Goal: Task Accomplishment & Management: Manage account settings

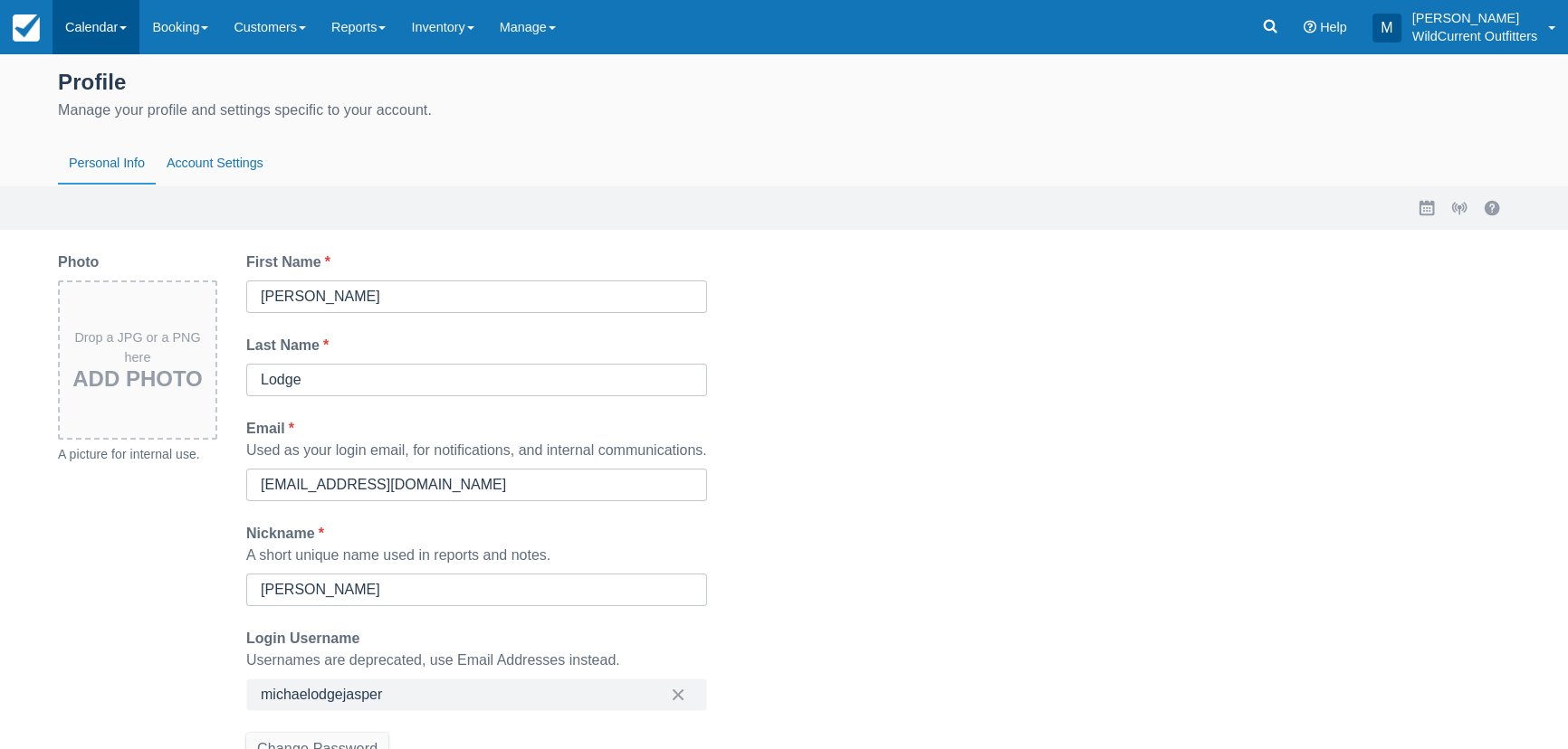
click at [108, 21] on link "Calendar" at bounding box center [96, 27] width 87 height 54
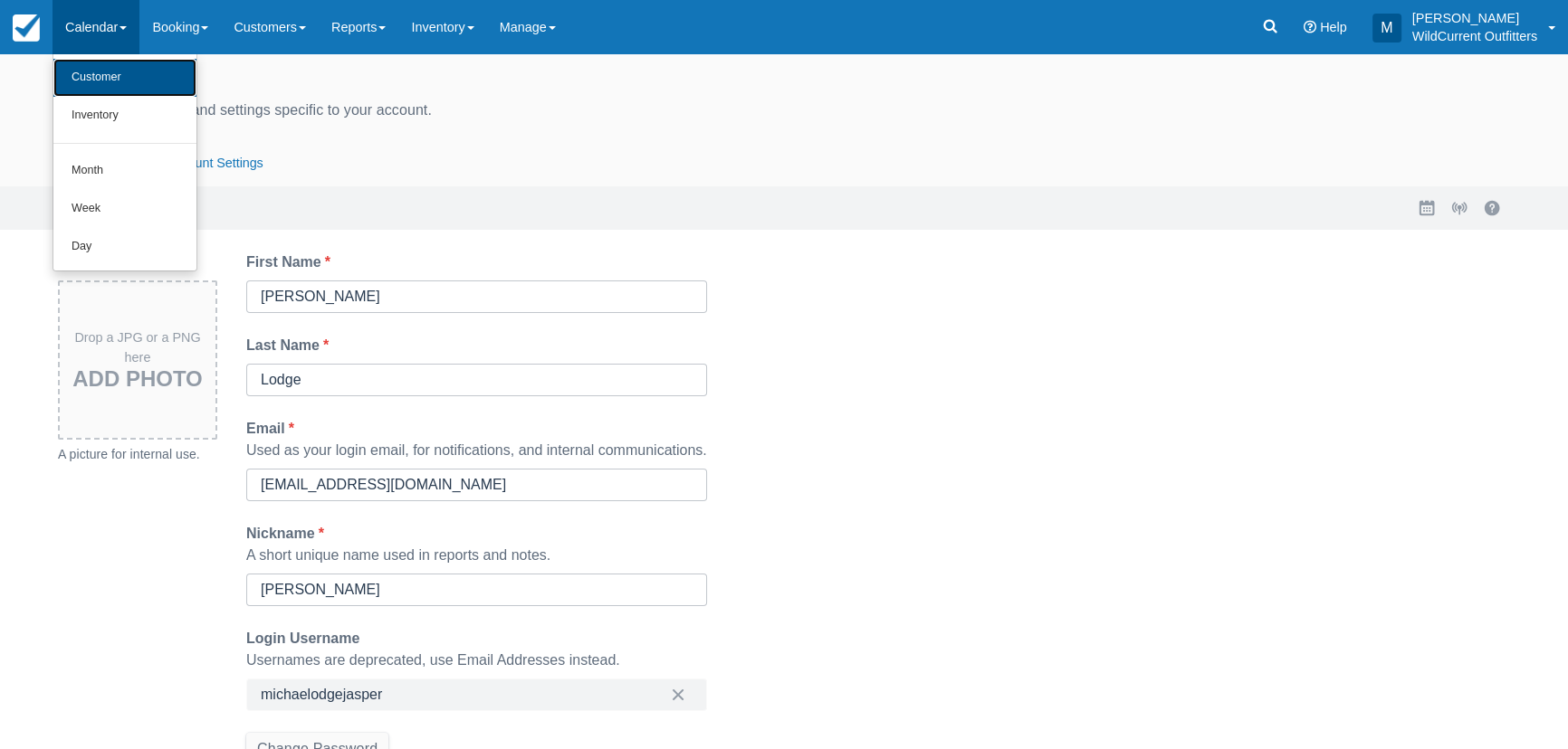
click at [115, 62] on link "Customer" at bounding box center [125, 77] width 143 height 38
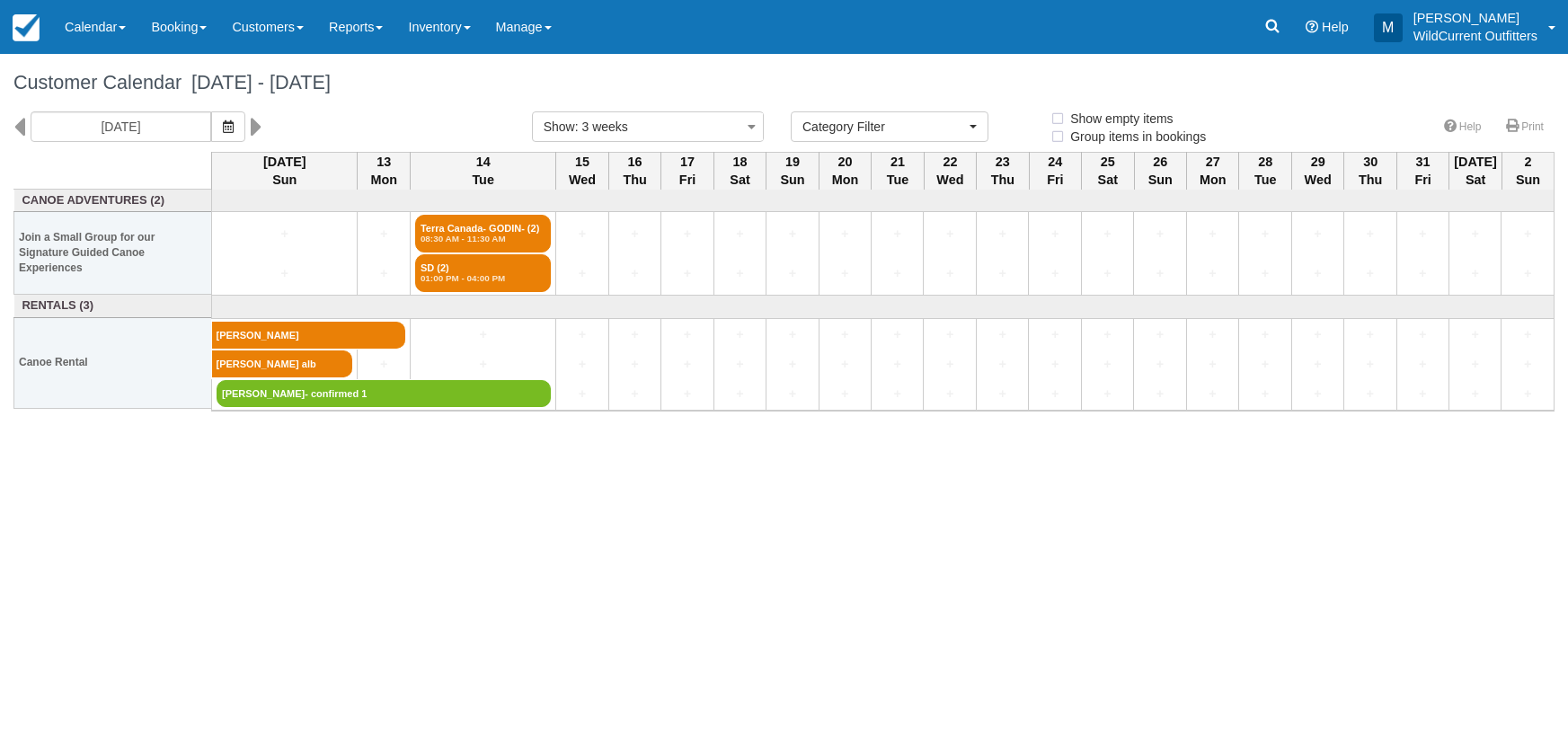
select select
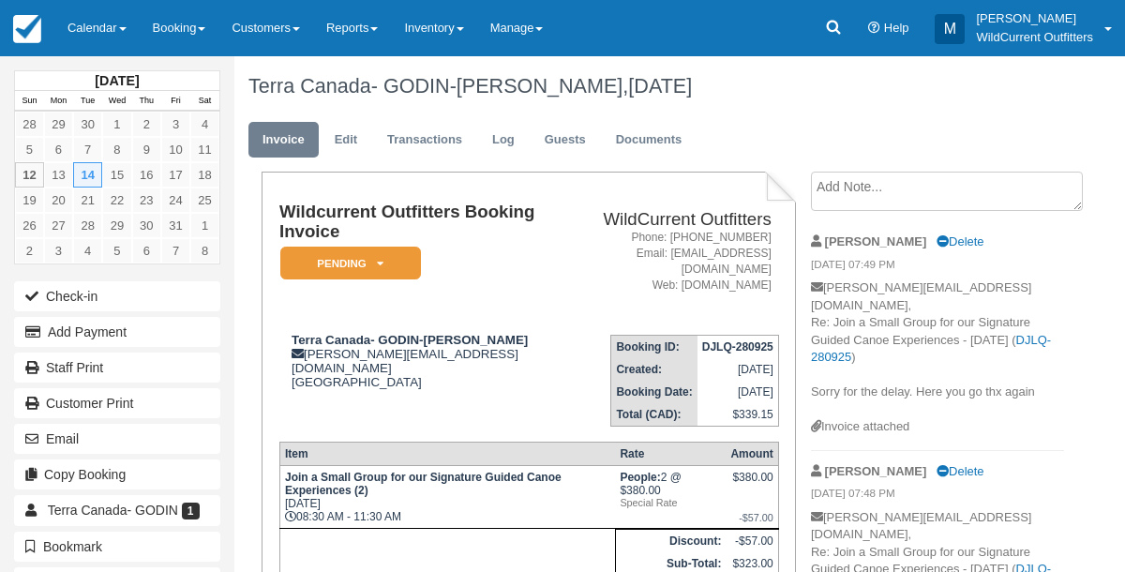
scroll to position [425, 0]
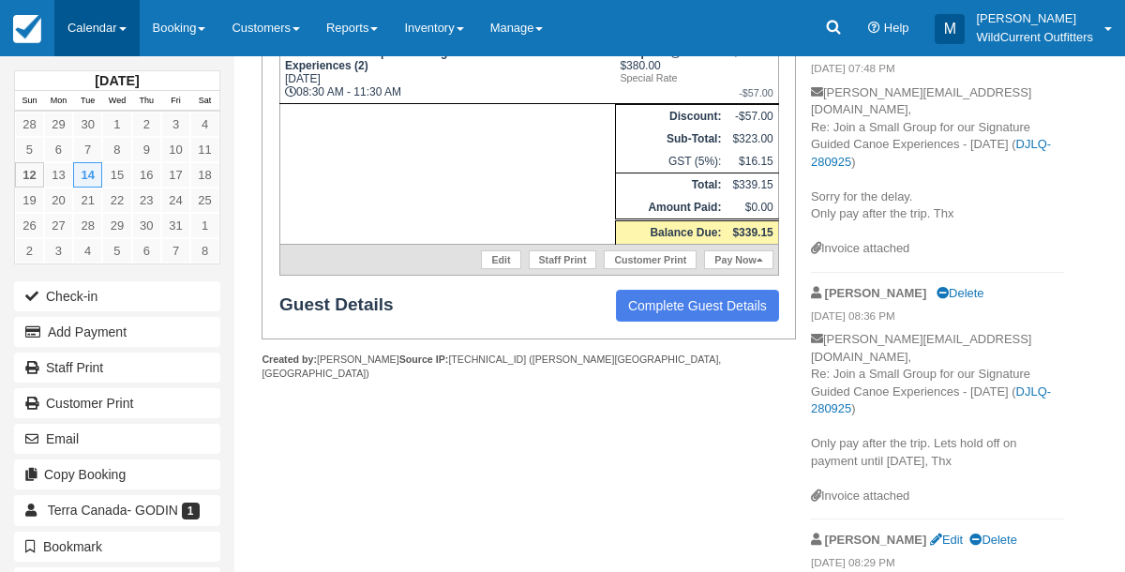
click at [94, 22] on link "Calendar" at bounding box center [96, 28] width 85 height 56
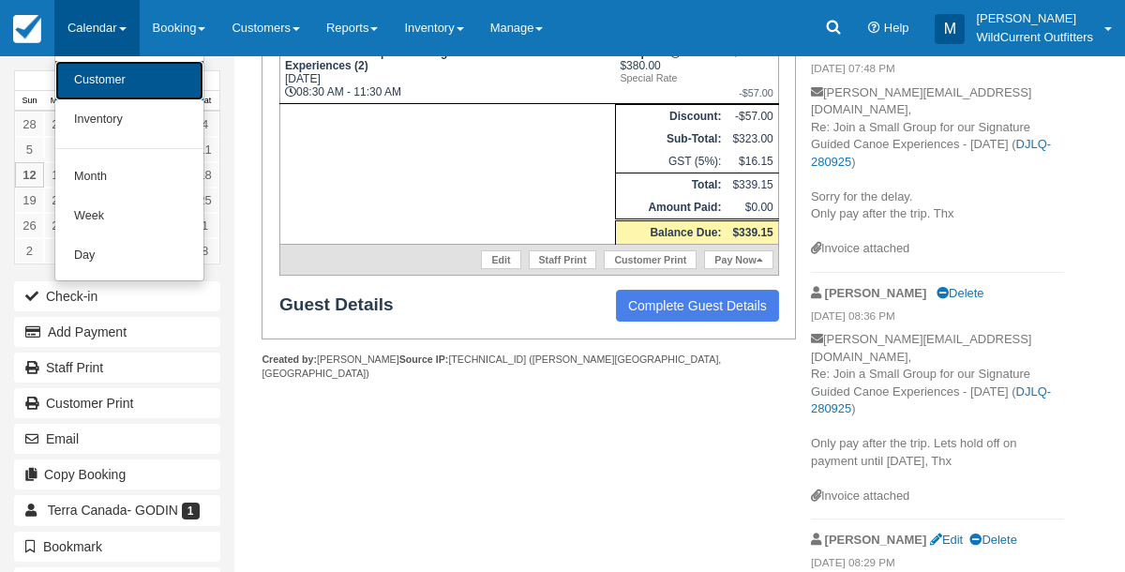
click at [89, 85] on link "Customer" at bounding box center [129, 80] width 148 height 39
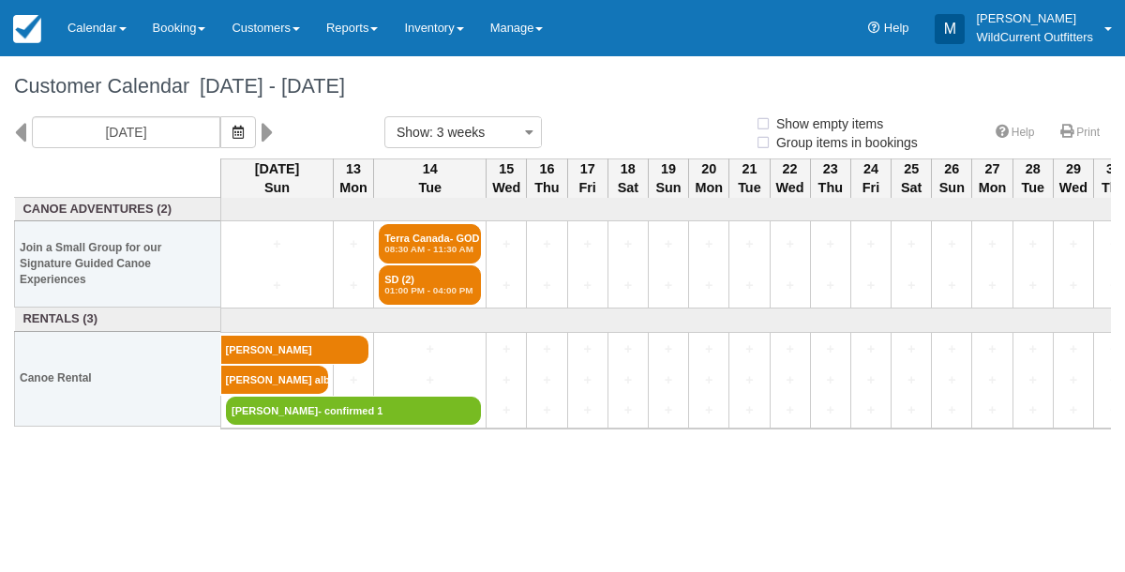
select select
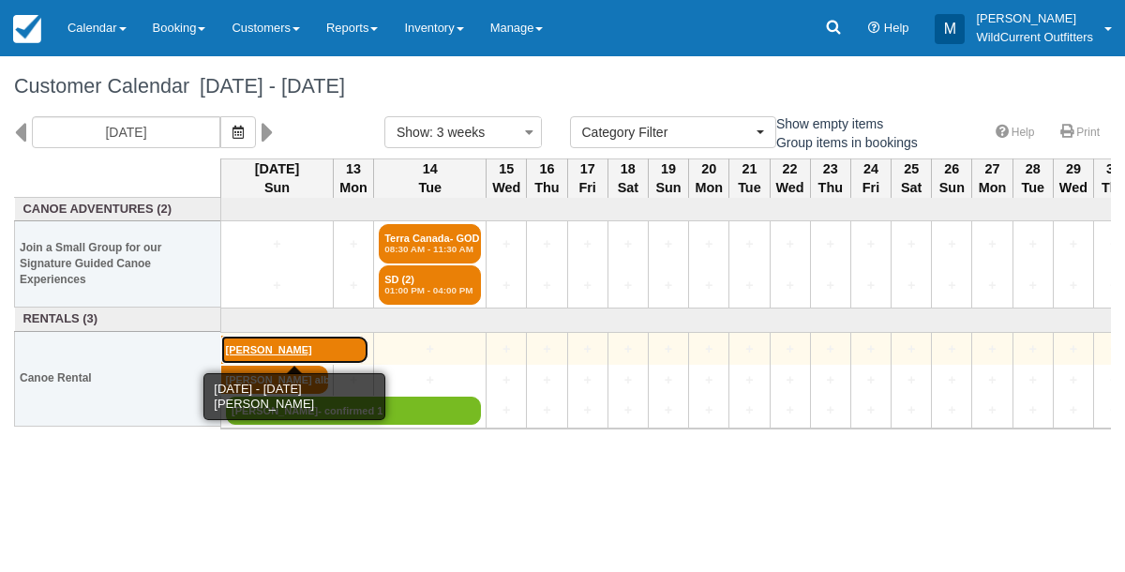
click at [288, 348] on link "John Sadler" at bounding box center [295, 350] width 148 height 28
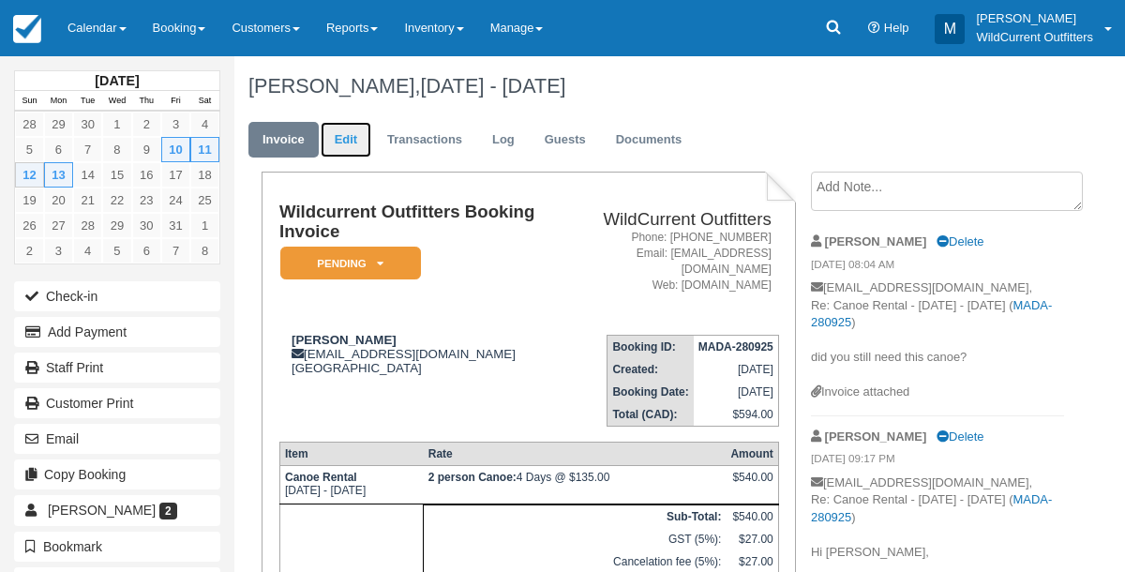
click at [344, 140] on link "Edit" at bounding box center [346, 140] width 51 height 37
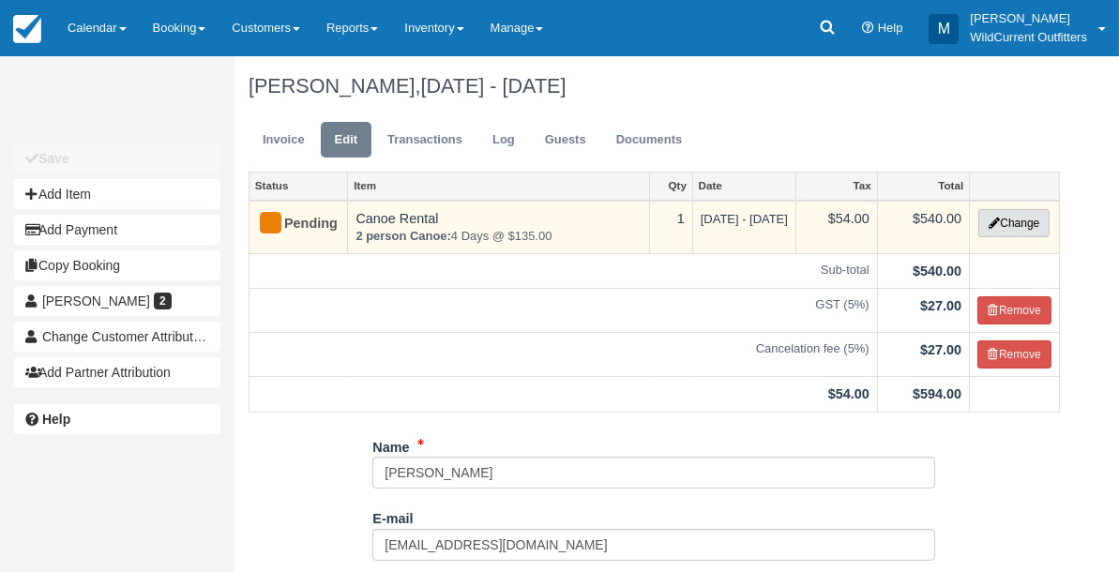
click at [1028, 218] on button "Change" at bounding box center [1013, 223] width 71 height 28
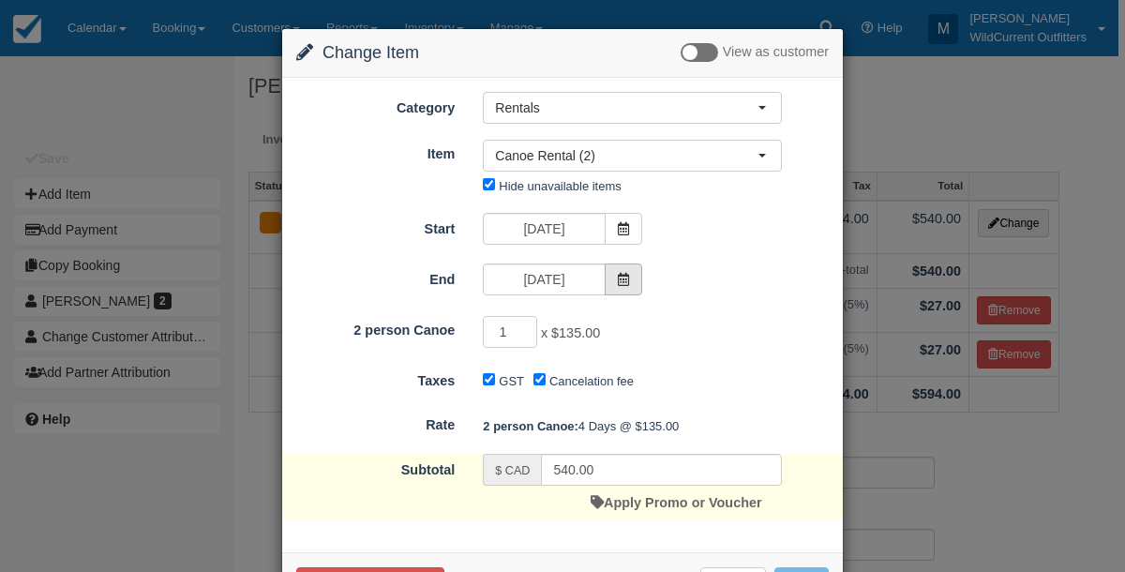
click at [620, 273] on icon at bounding box center [623, 279] width 13 height 13
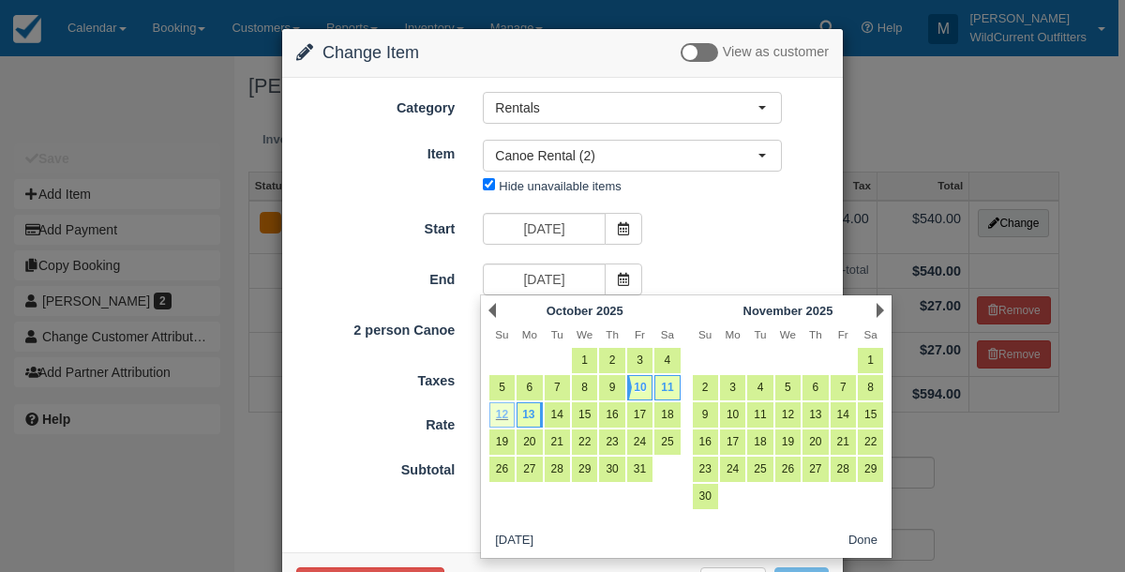
click at [504, 410] on link "12" at bounding box center [501, 414] width 25 height 25
type input "10/12/25"
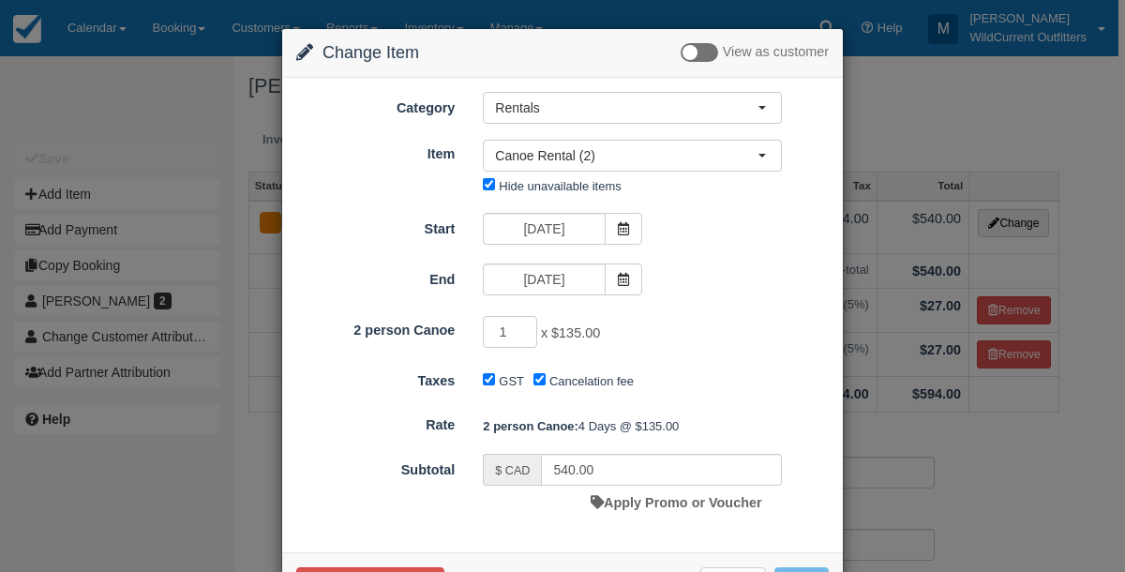
type input "405.00"
click at [950, 513] on div "Change Item Add Item View as customer Category Rentals Canoe Adventures Gift Ce…" at bounding box center [562, 286] width 1125 height 572
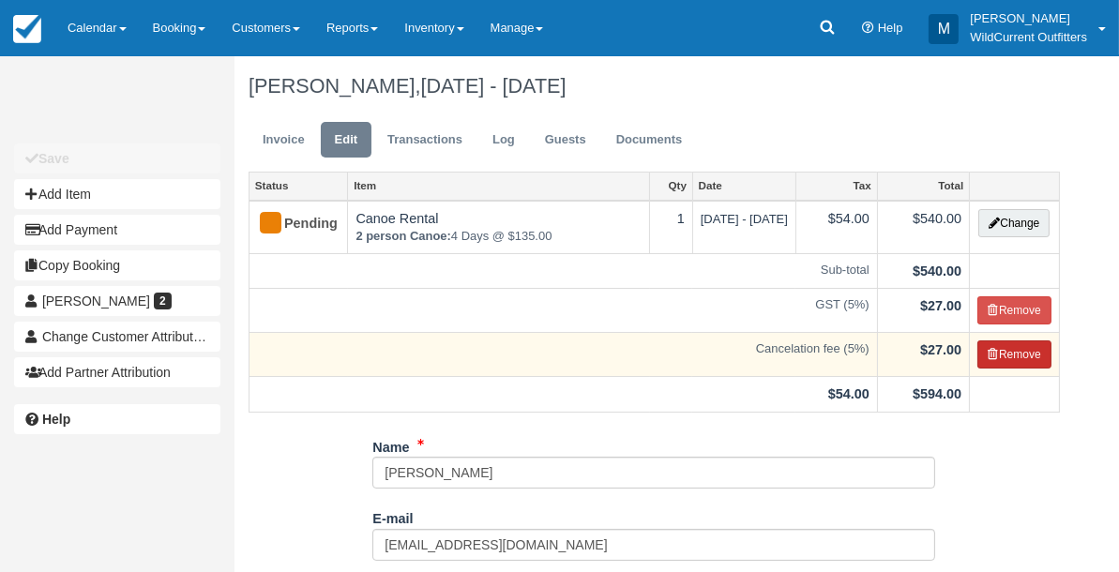
click at [1009, 348] on button "Remove" at bounding box center [1014, 354] width 74 height 28
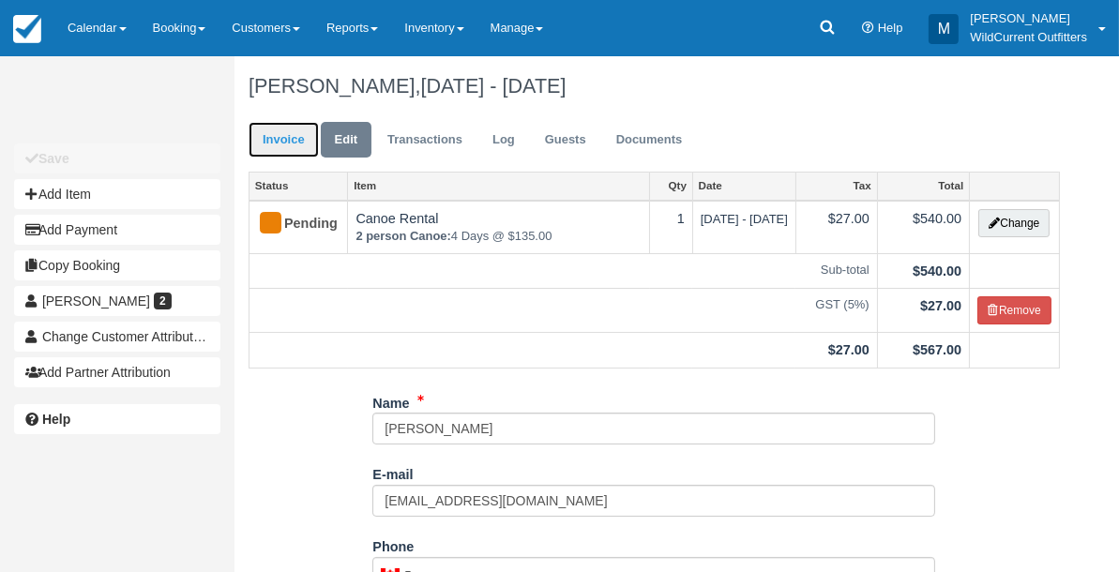
click at [283, 144] on link "Invoice" at bounding box center [283, 140] width 70 height 37
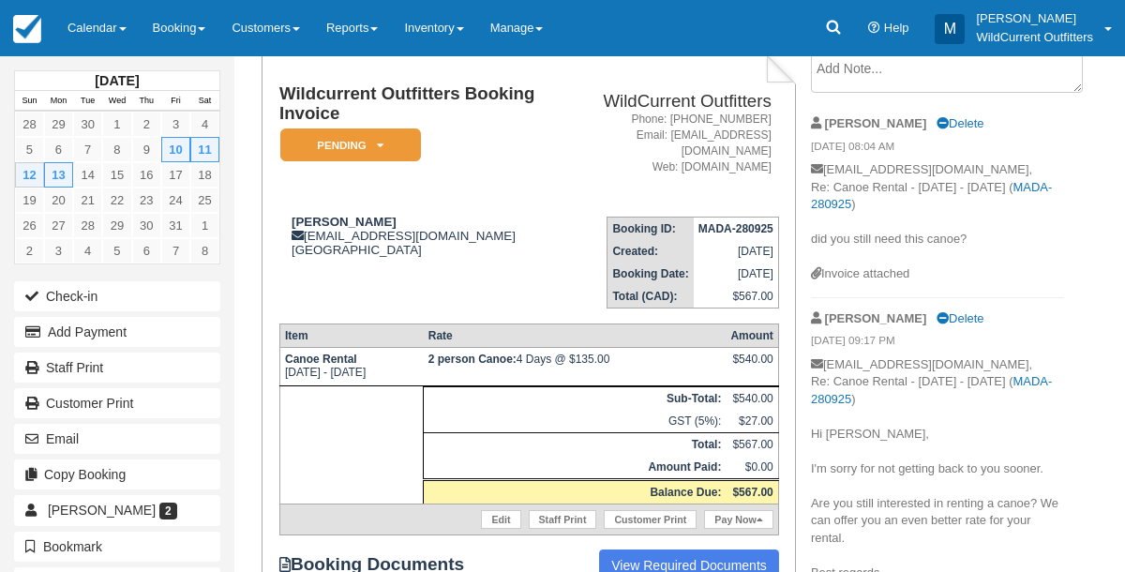
scroll to position [112, 0]
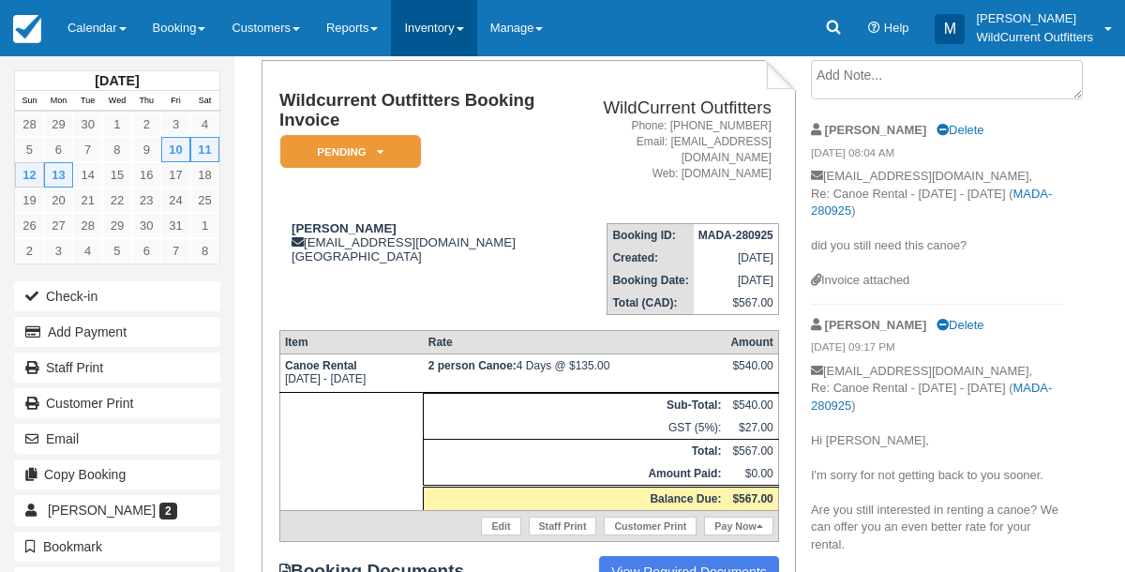
click at [454, 30] on link "Inventory" at bounding box center [433, 28] width 85 height 56
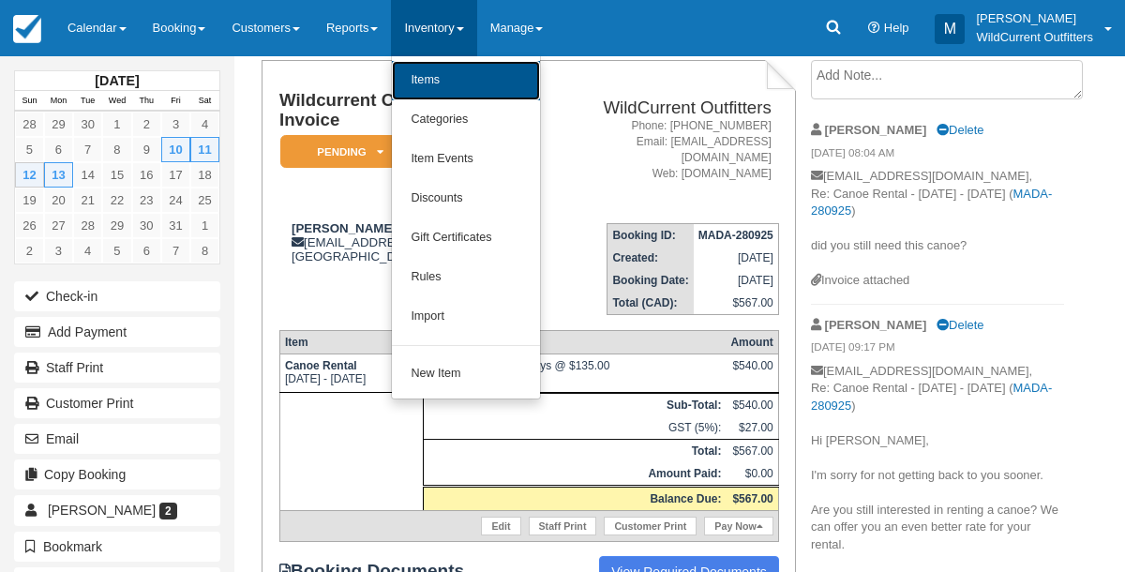
click at [444, 85] on link "Items" at bounding box center [466, 80] width 148 height 39
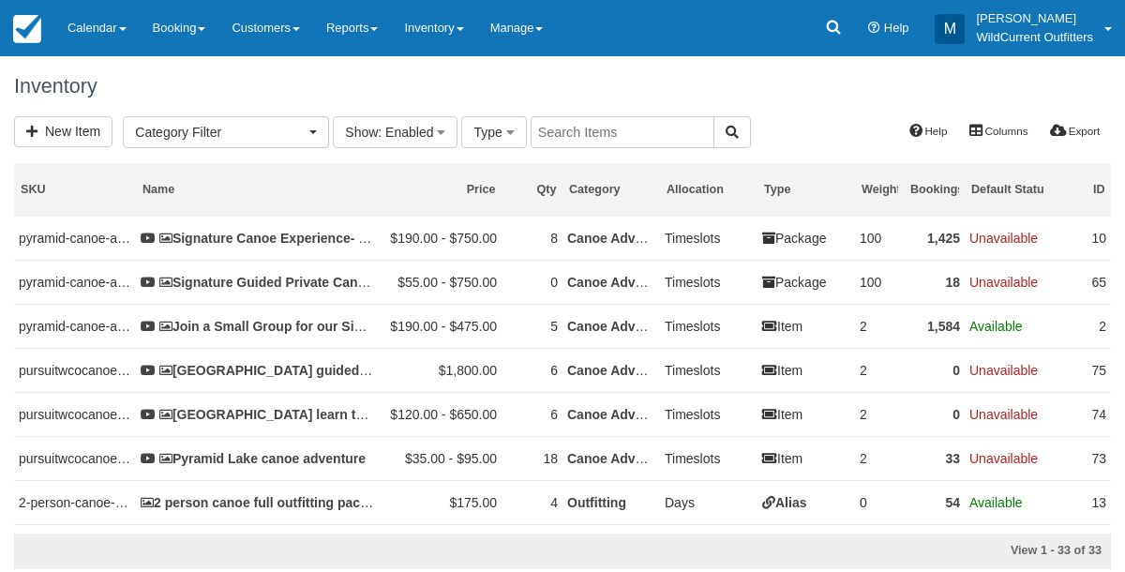
select select
click at [113, 38] on link "Calendar" at bounding box center [96, 28] width 85 height 56
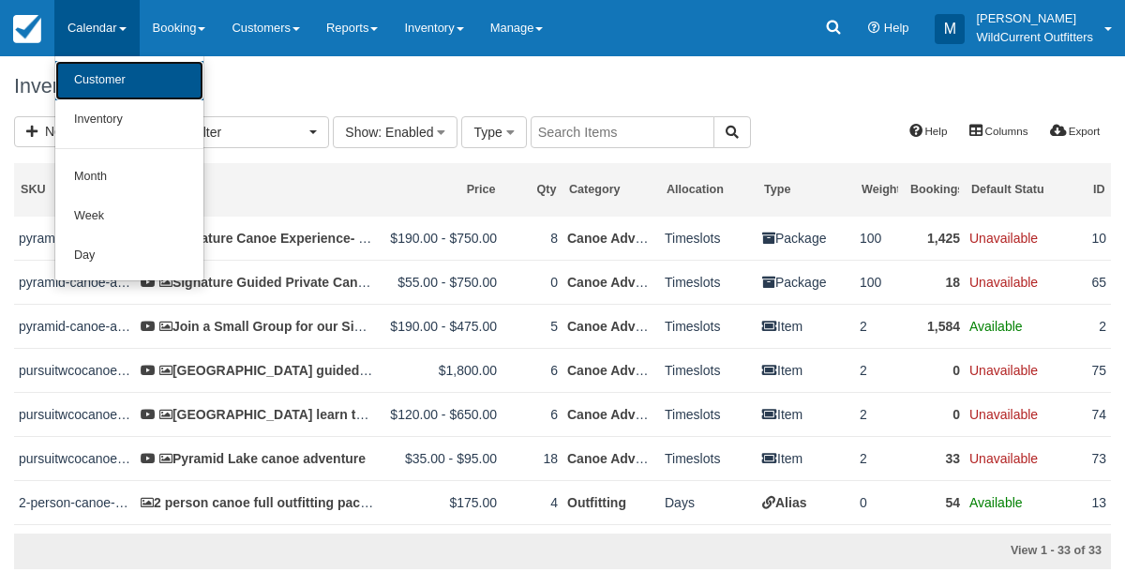
click at [103, 69] on link "Customer" at bounding box center [129, 80] width 148 height 39
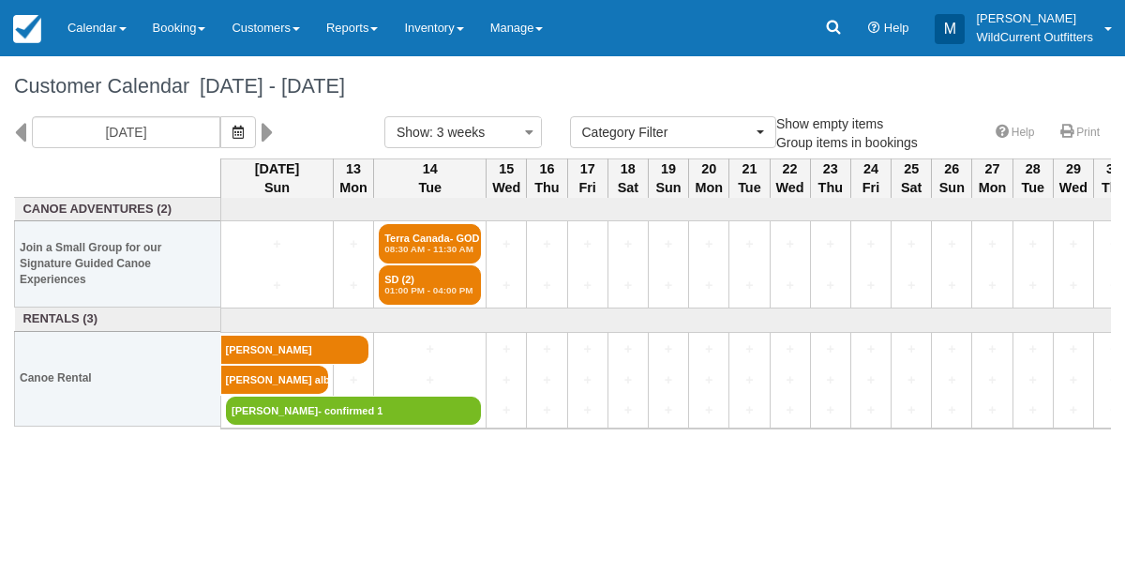
select select
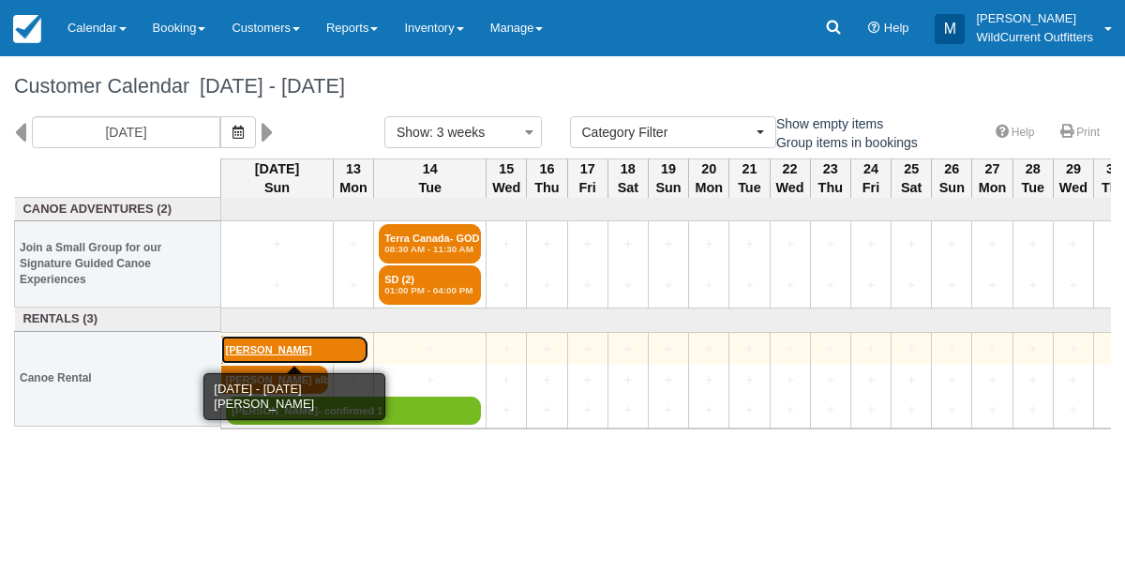
click at [246, 340] on link "[PERSON_NAME]" at bounding box center [295, 350] width 148 height 28
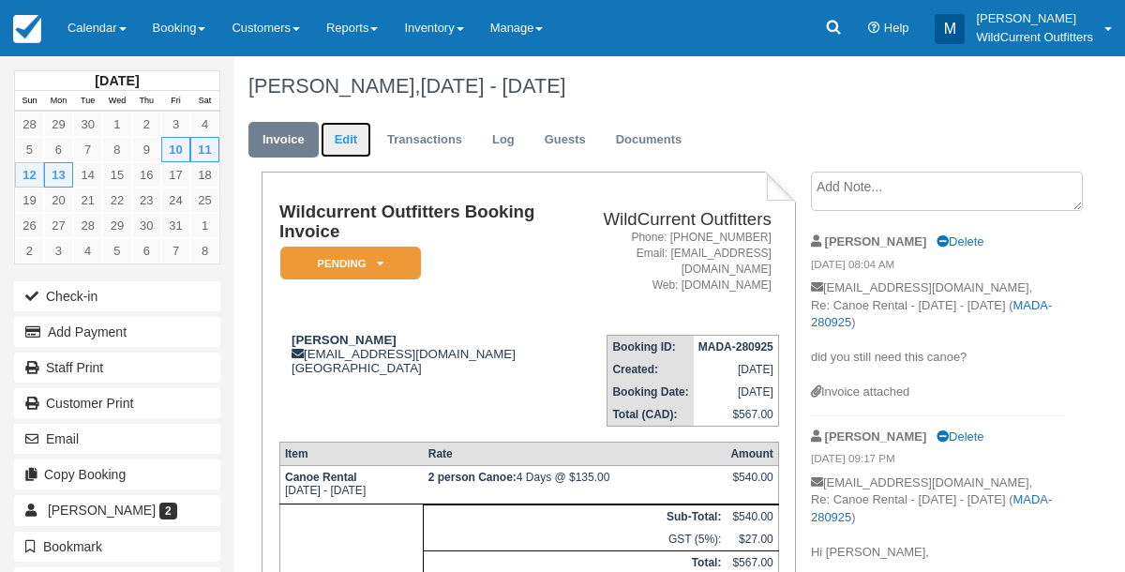
click at [353, 136] on link "Edit" at bounding box center [346, 140] width 51 height 37
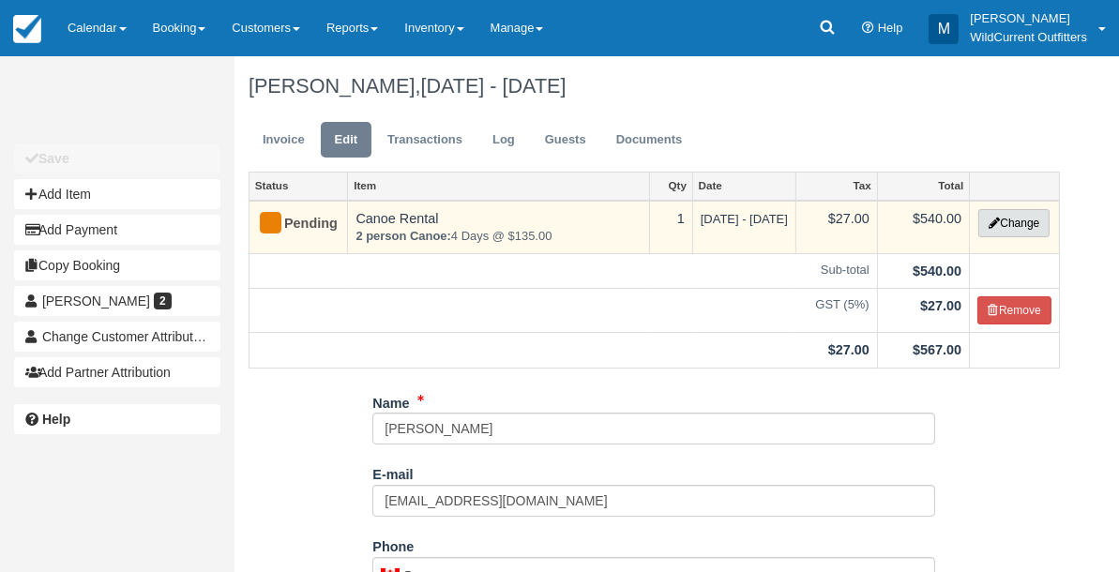
click at [1002, 228] on button "Change" at bounding box center [1013, 223] width 71 height 28
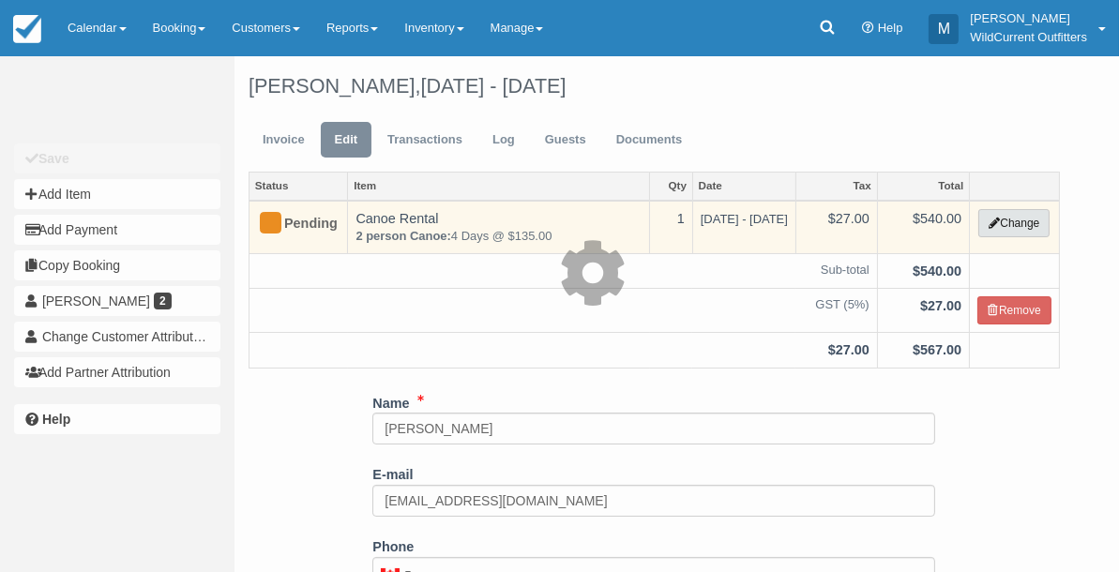
type input "540.00"
select select "7"
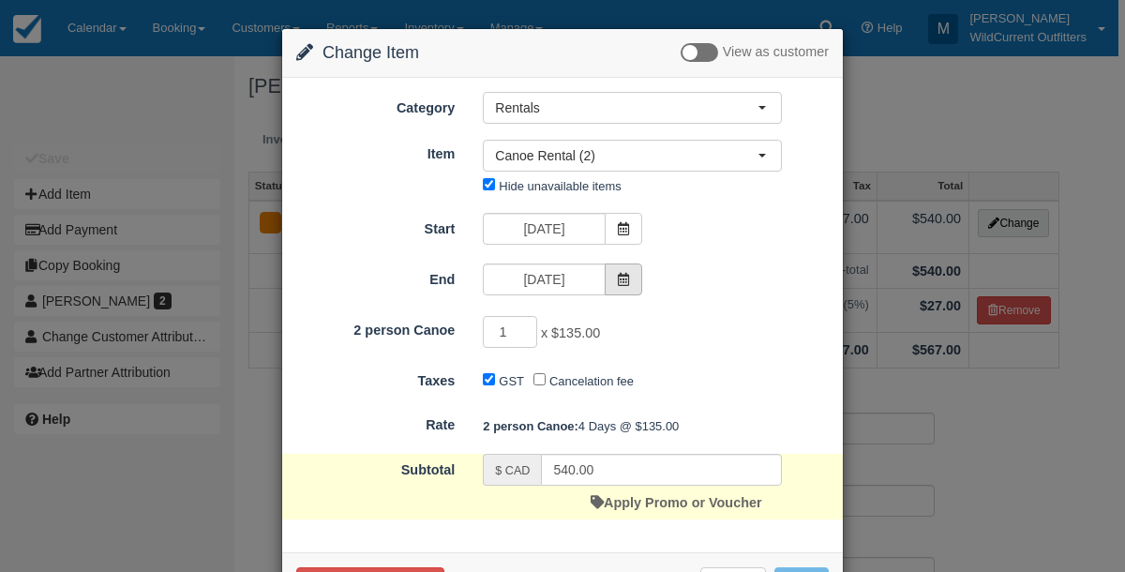
click at [628, 267] on span at bounding box center [624, 279] width 38 height 32
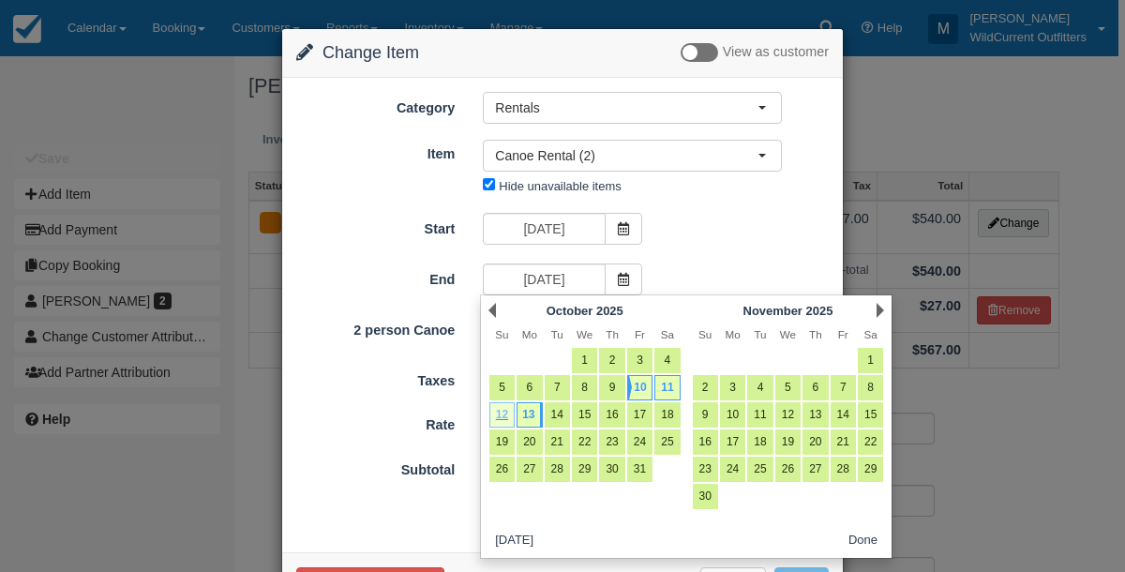
click at [502, 409] on link "12" at bounding box center [501, 414] width 25 height 25
type input "10/12/25"
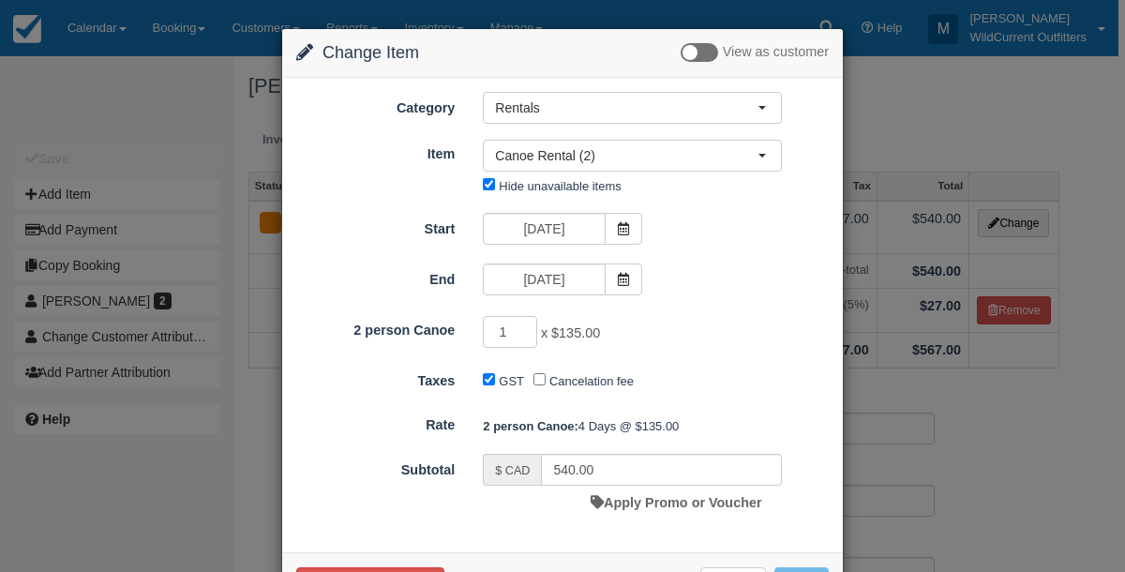
type input "405.00"
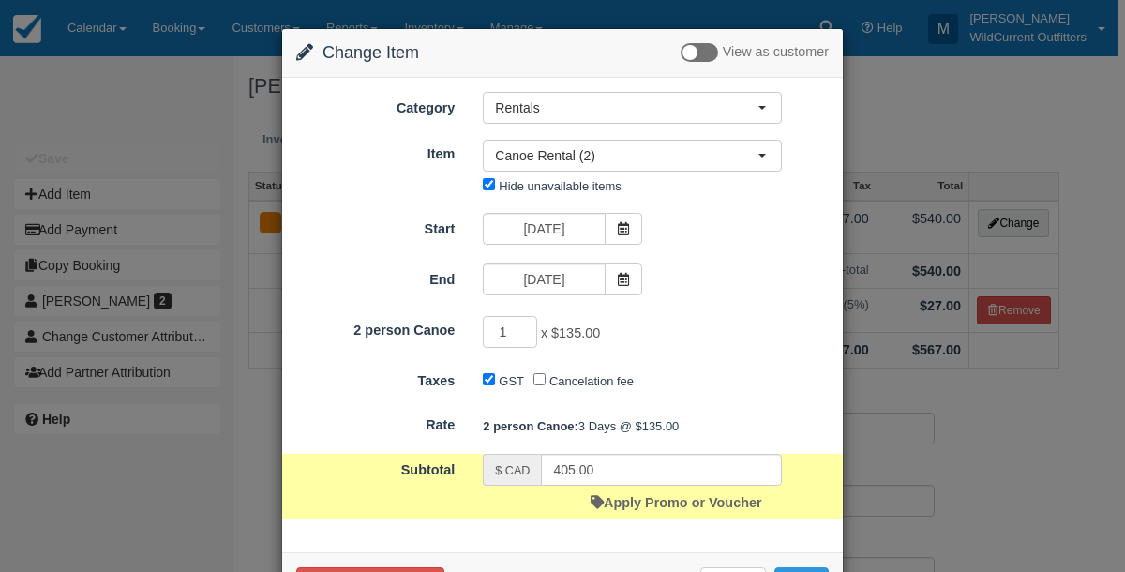
scroll to position [68, 0]
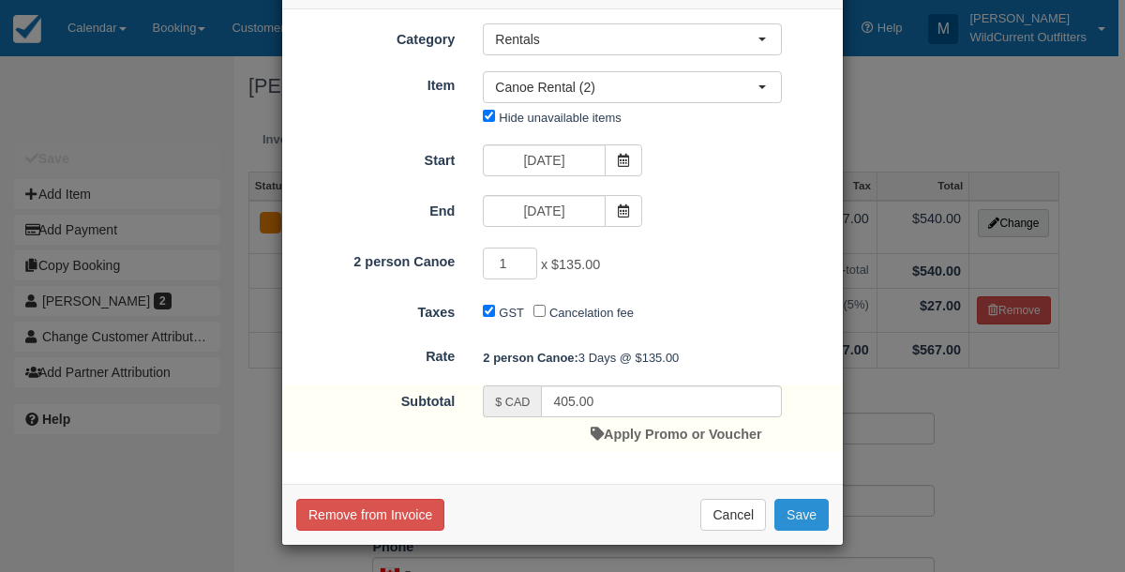
click at [798, 511] on button "Save" at bounding box center [802, 515] width 54 height 32
checkbox input "false"
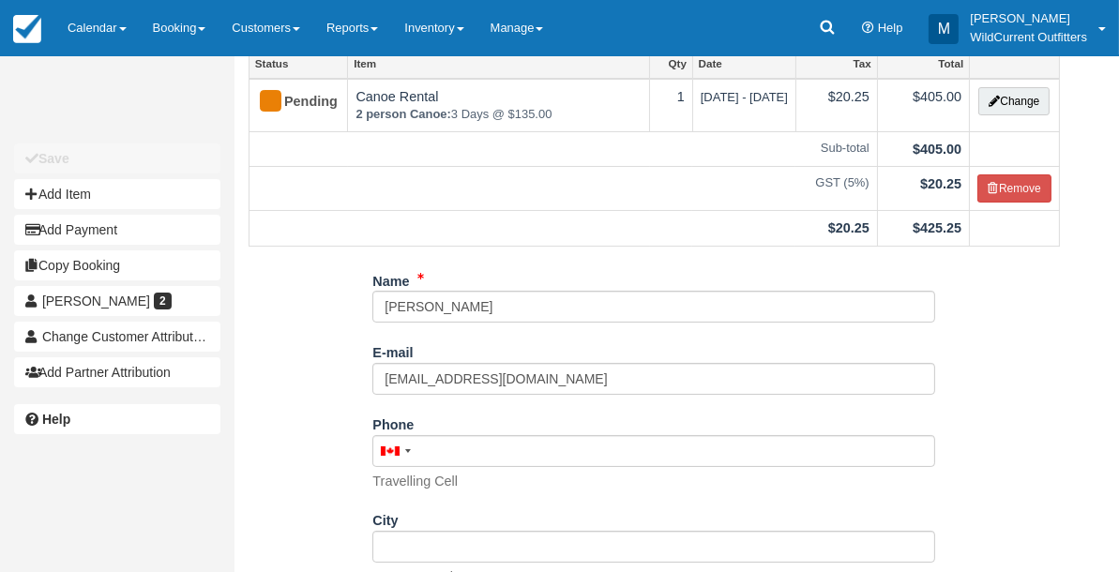
scroll to position [309, 0]
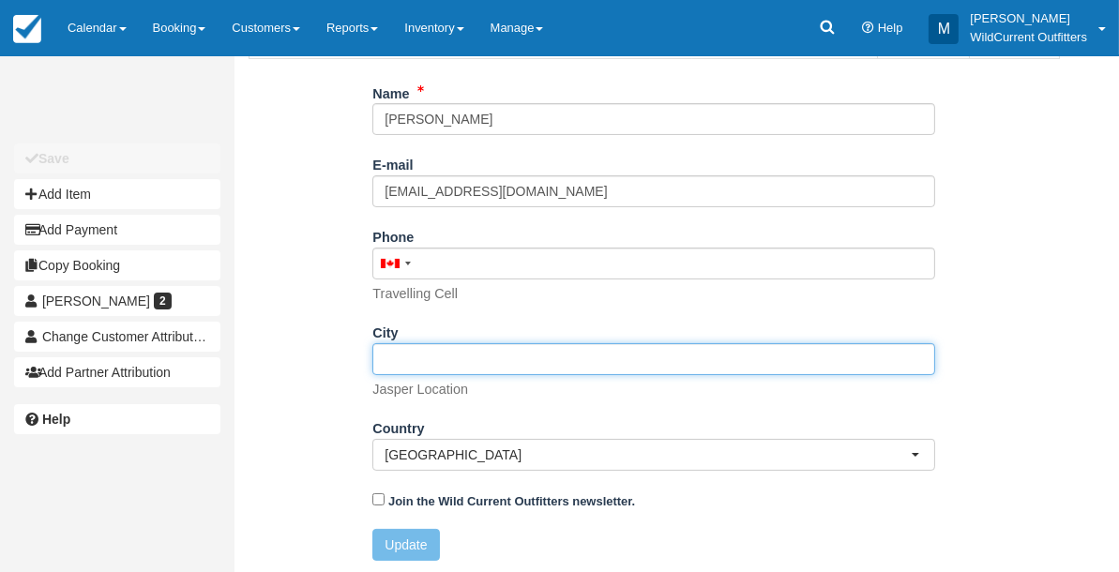
click at [493, 366] on input "City" at bounding box center [653, 359] width 563 height 32
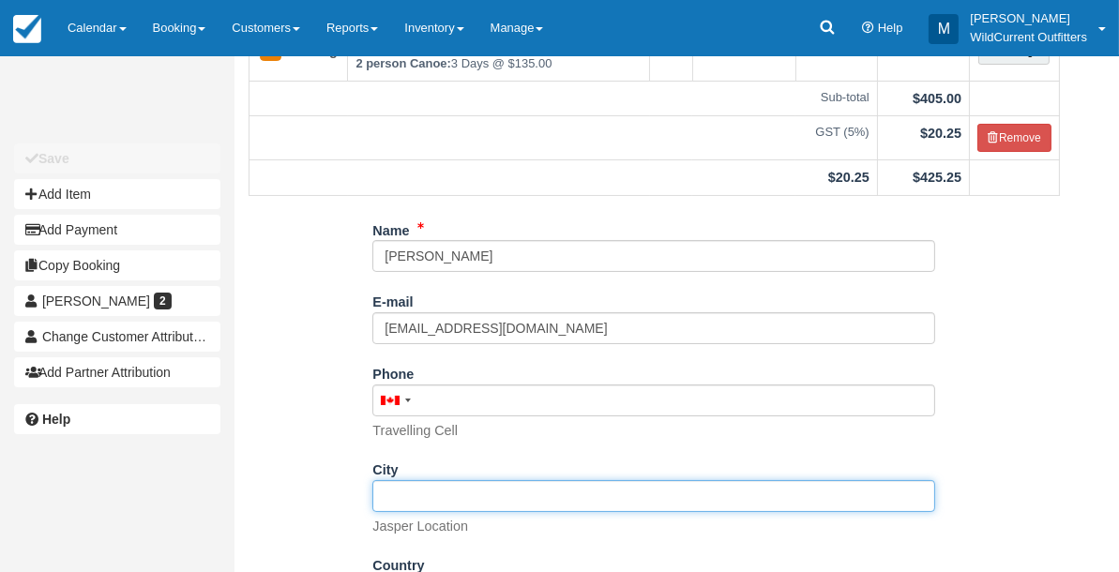
scroll to position [0, 0]
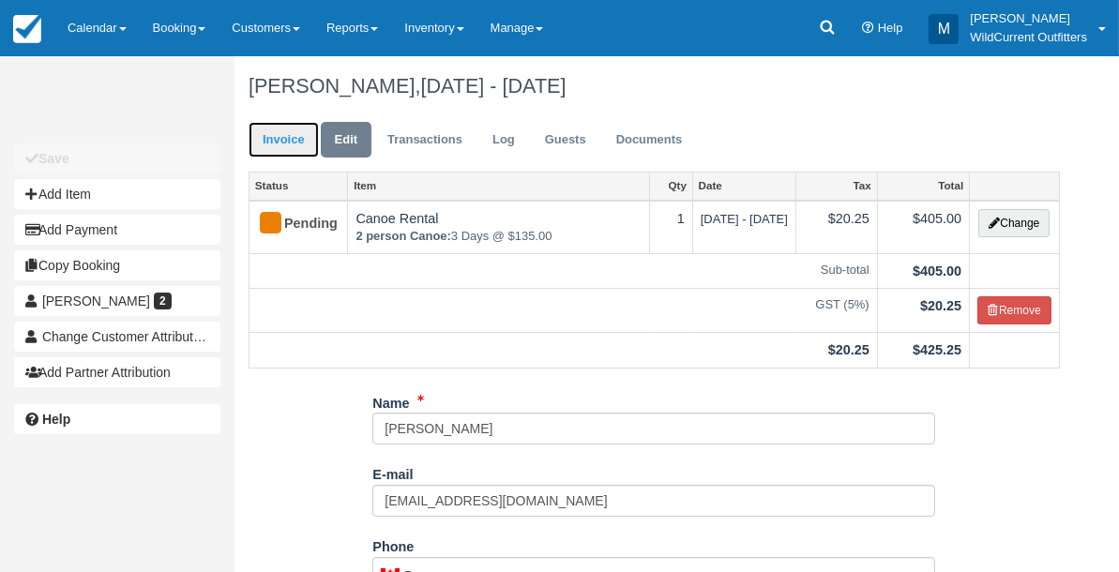
click at [273, 152] on link "Invoice" at bounding box center [283, 140] width 70 height 37
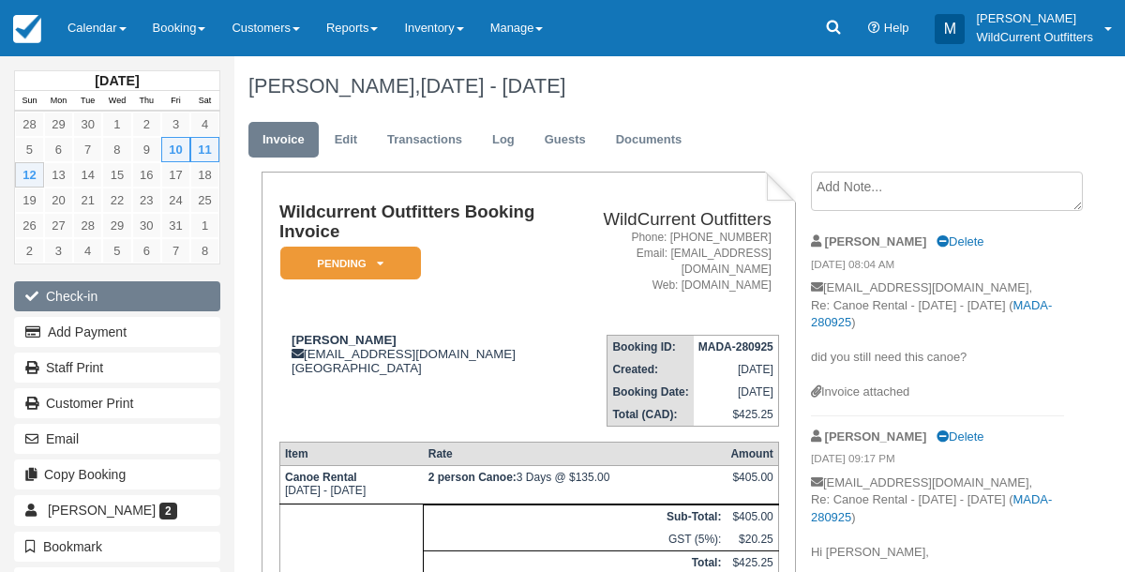
click at [73, 293] on button "Check-in" at bounding box center [117, 296] width 206 height 30
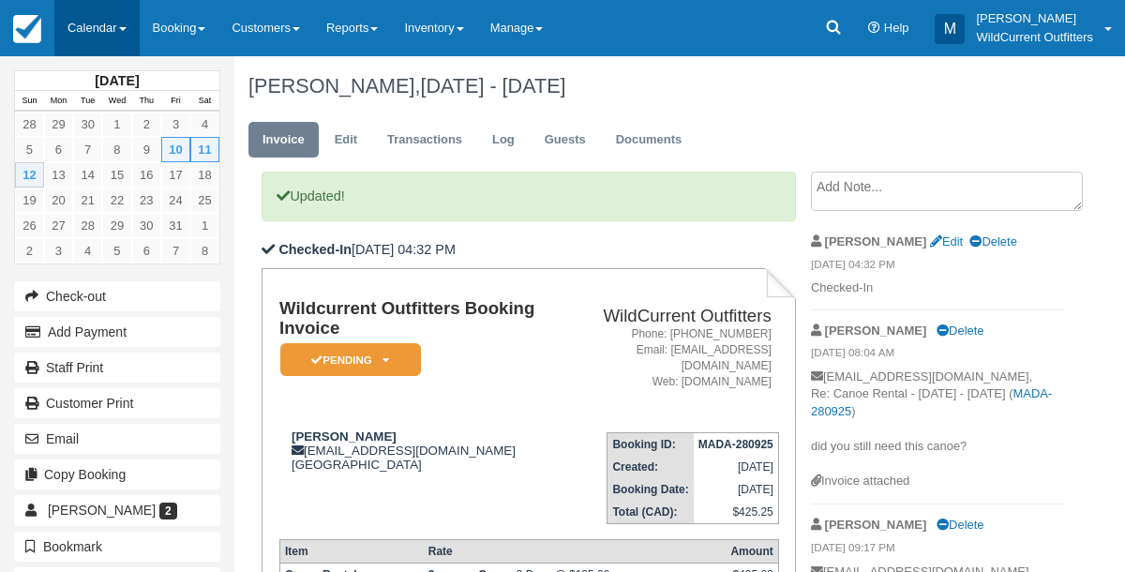
click at [96, 35] on link "Calendar" at bounding box center [96, 28] width 85 height 56
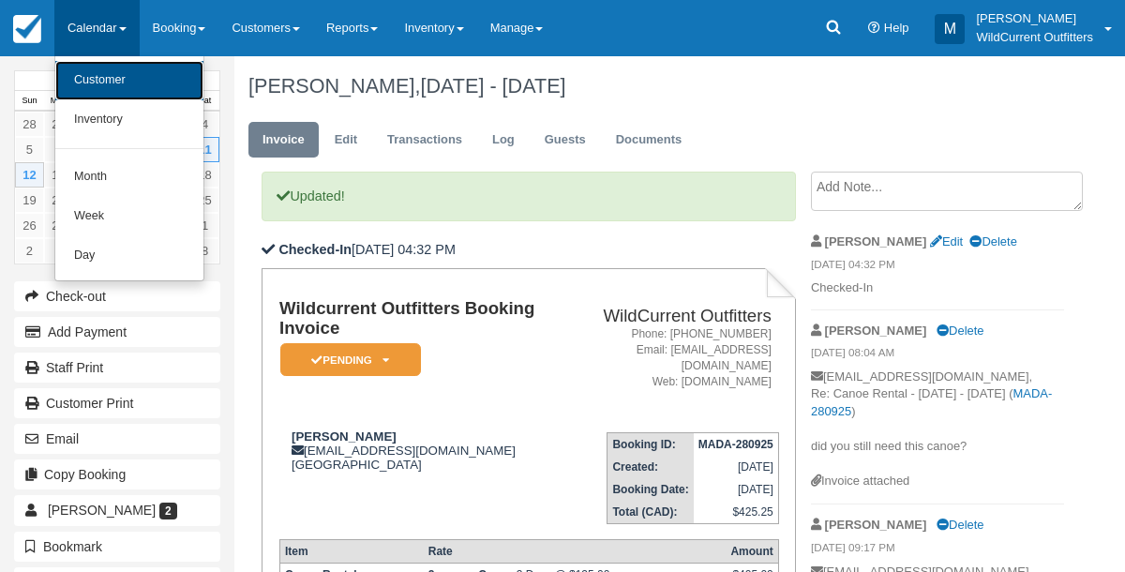
click at [83, 88] on link "Customer" at bounding box center [129, 80] width 148 height 39
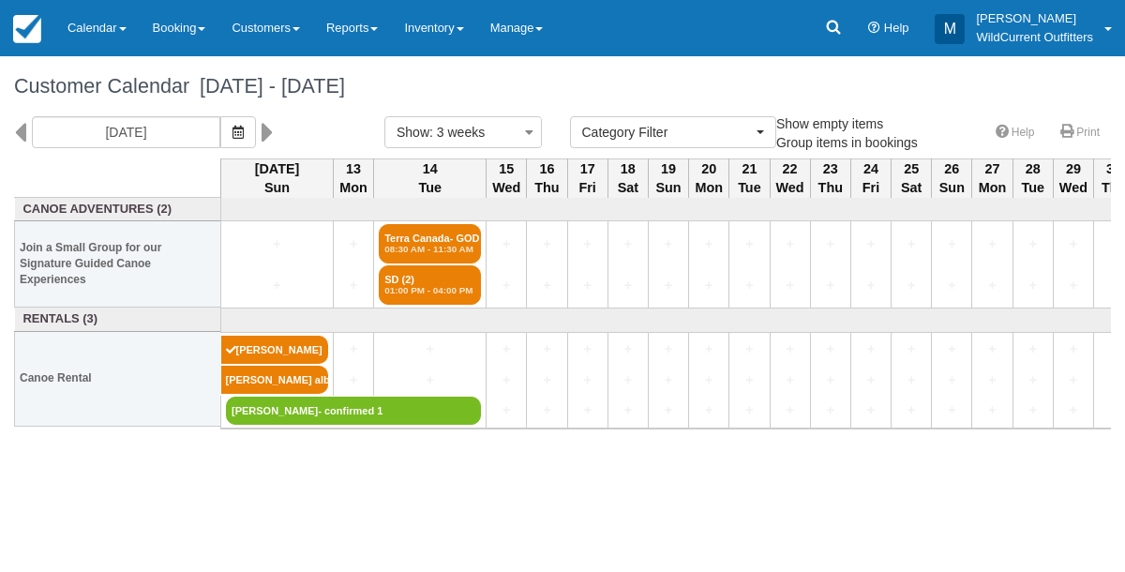
select select
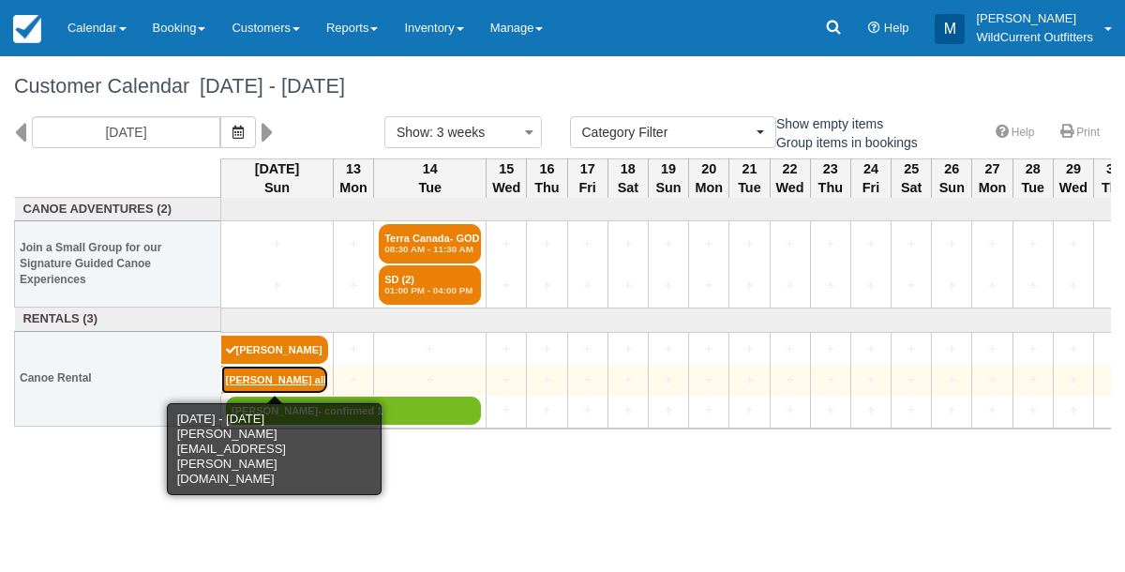
click at [258, 377] on link "Scott MacDonald alb" at bounding box center [275, 380] width 108 height 28
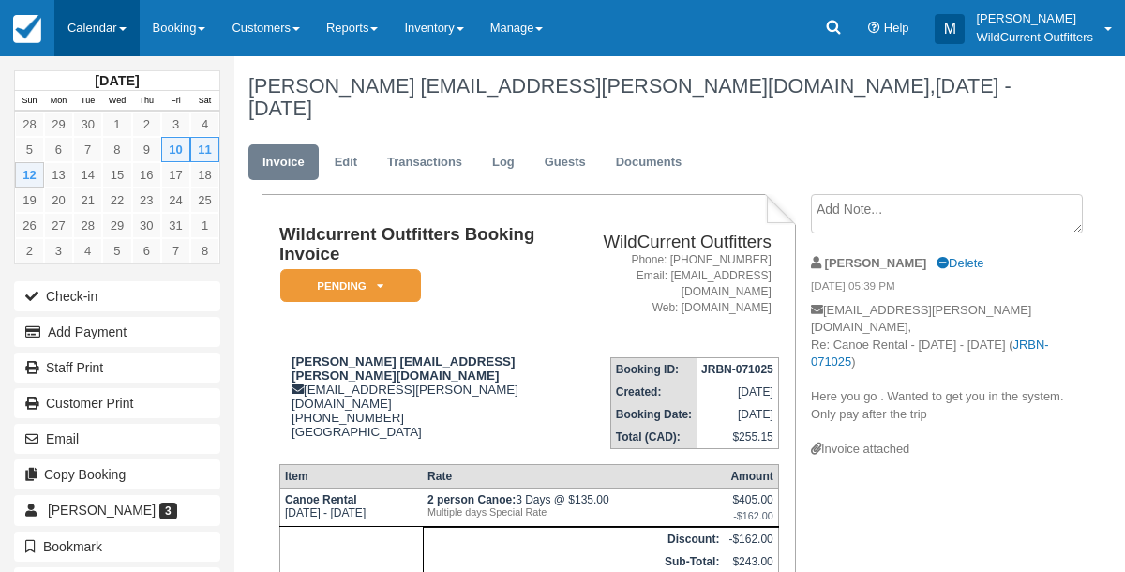
click at [111, 18] on link "Calendar" at bounding box center [96, 28] width 85 height 56
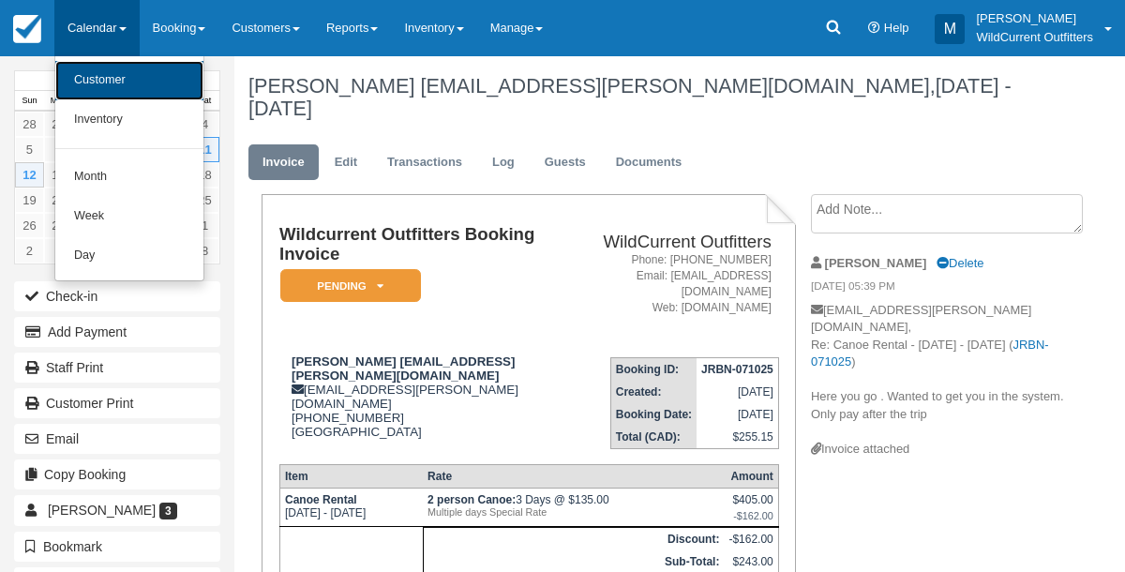
click at [109, 72] on link "Customer" at bounding box center [129, 80] width 148 height 39
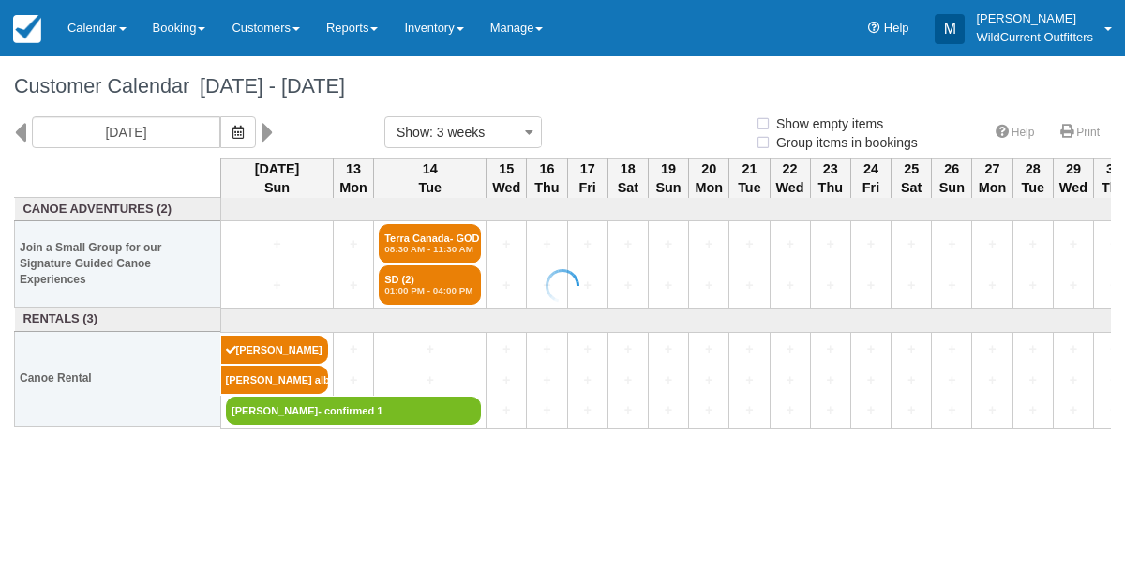
select select
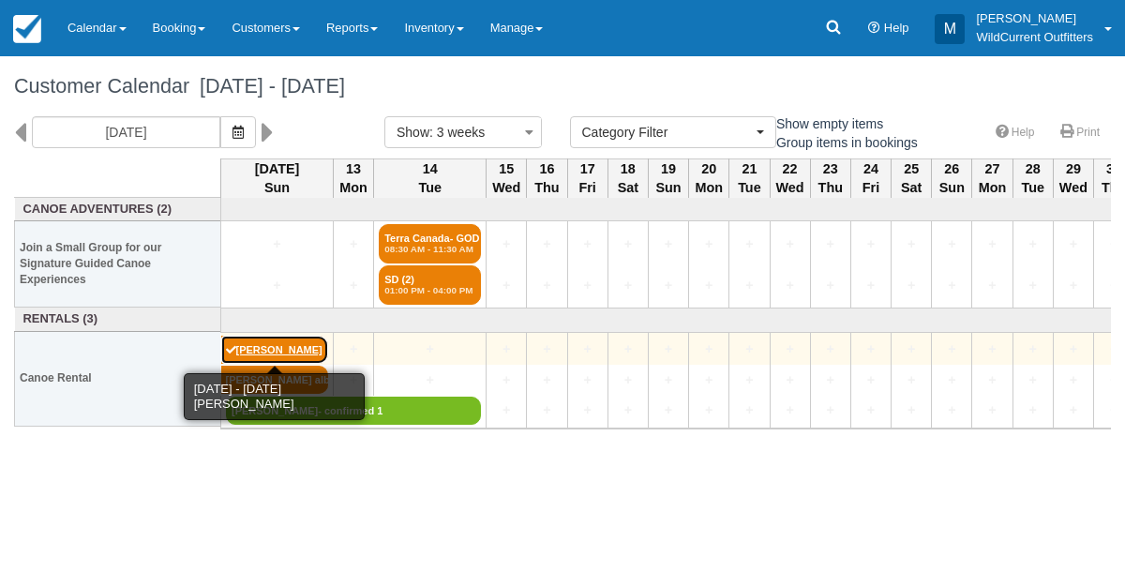
click at [292, 341] on link "[PERSON_NAME]" at bounding box center [275, 350] width 108 height 28
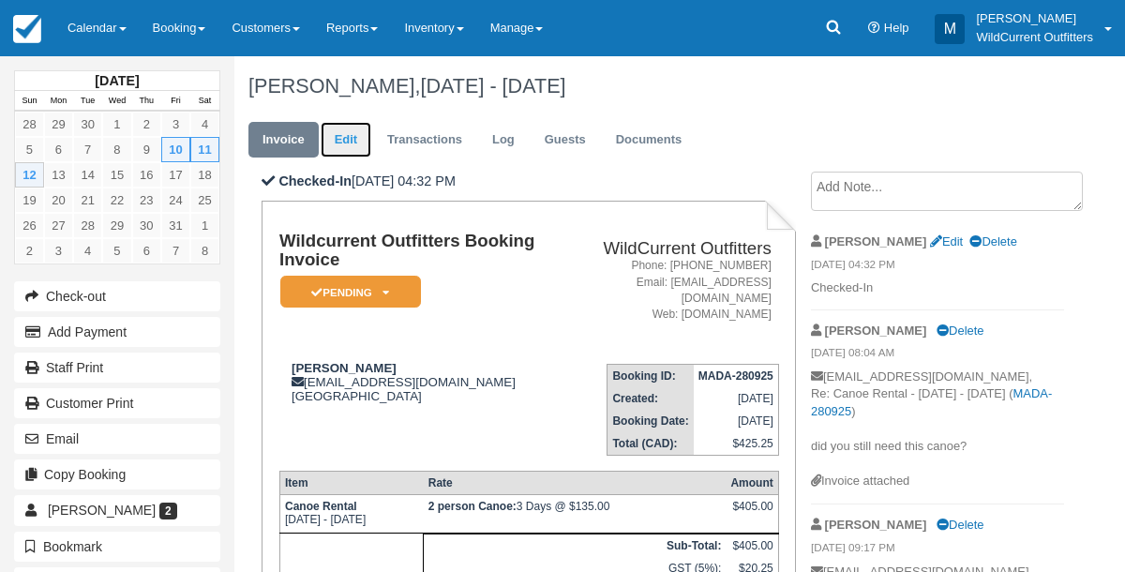
click at [343, 134] on link "Edit" at bounding box center [346, 140] width 51 height 37
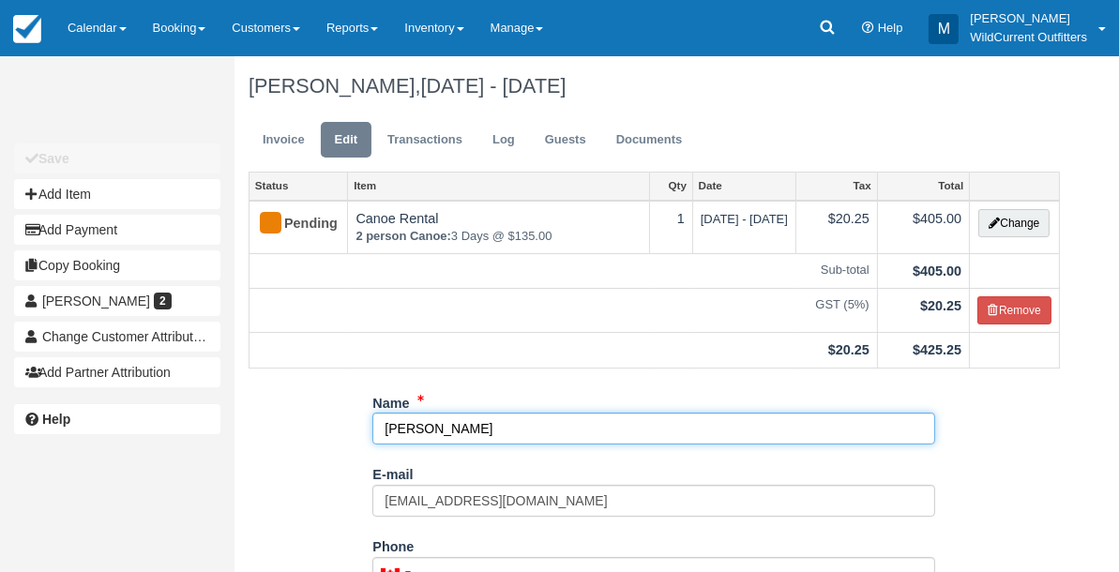
click at [457, 426] on input "[PERSON_NAME]" at bounding box center [653, 429] width 563 height 32
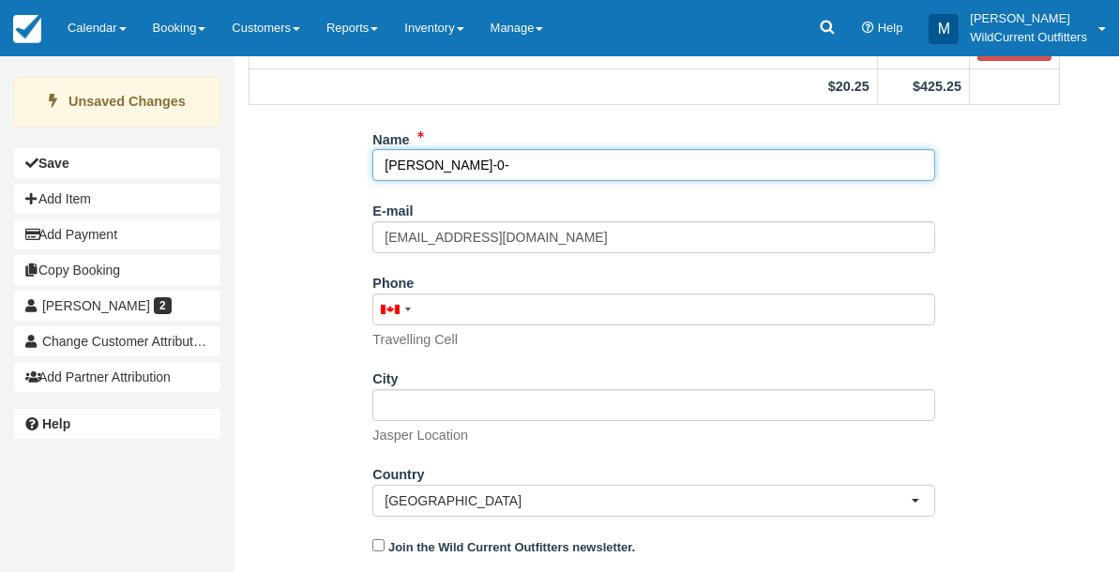
scroll to position [309, 0]
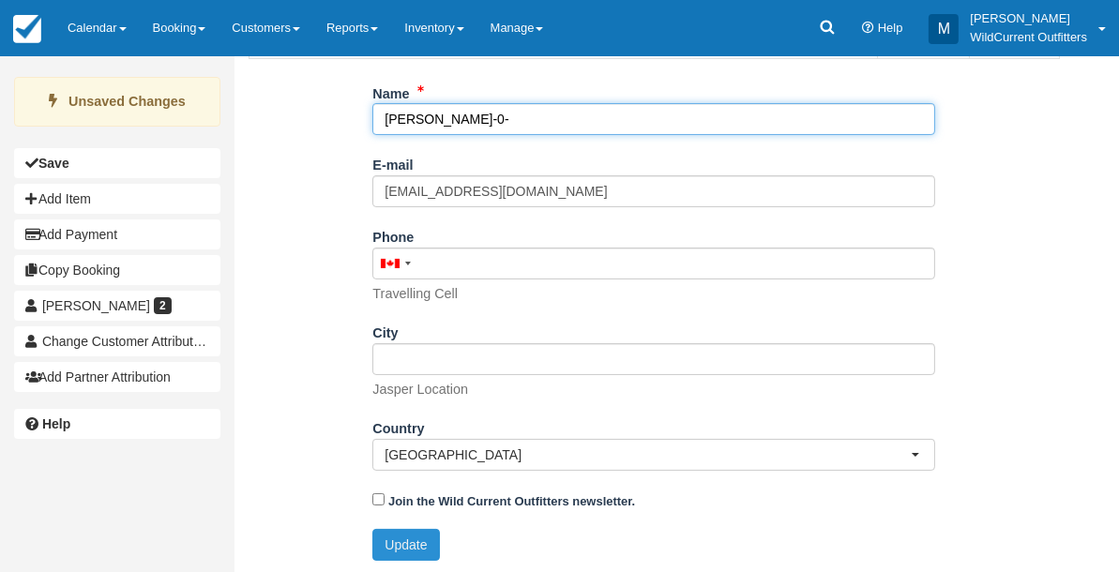
type input "[PERSON_NAME]-0-"
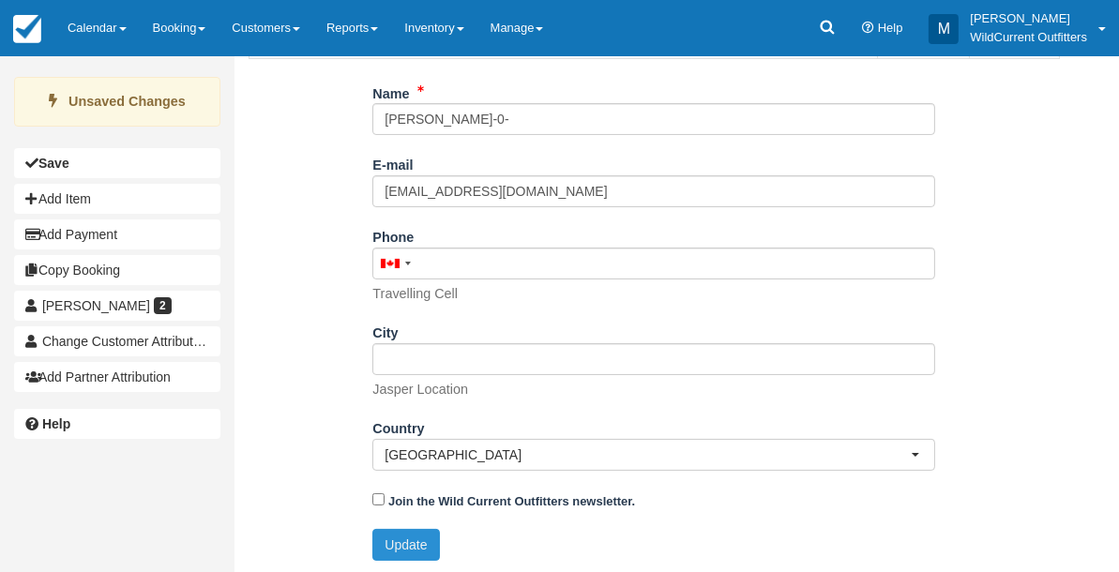
click at [420, 550] on button "Update" at bounding box center [405, 545] width 67 height 32
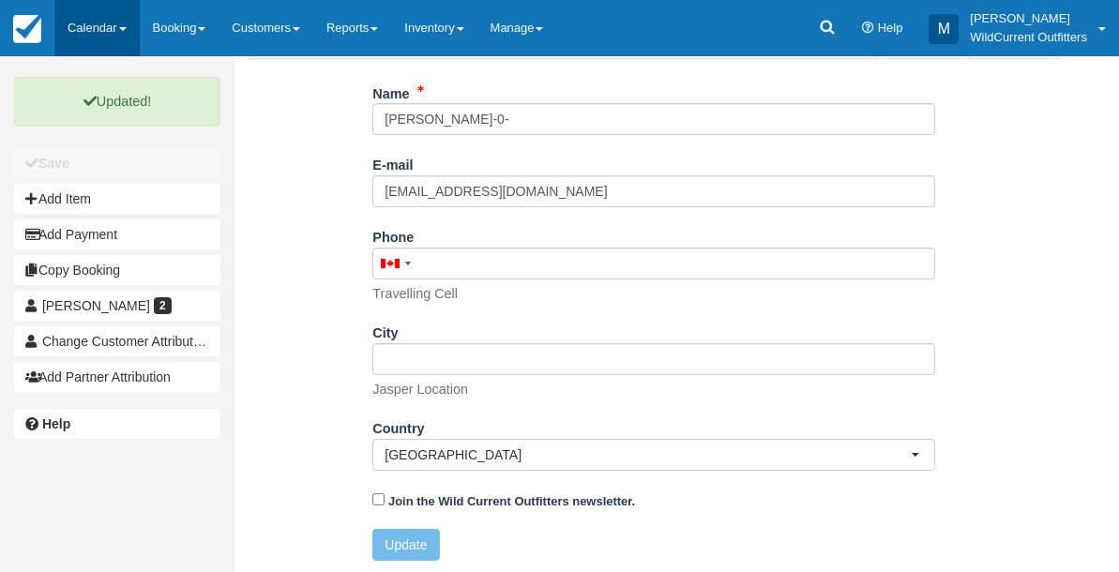
click at [82, 34] on link "Calendar" at bounding box center [96, 28] width 85 height 56
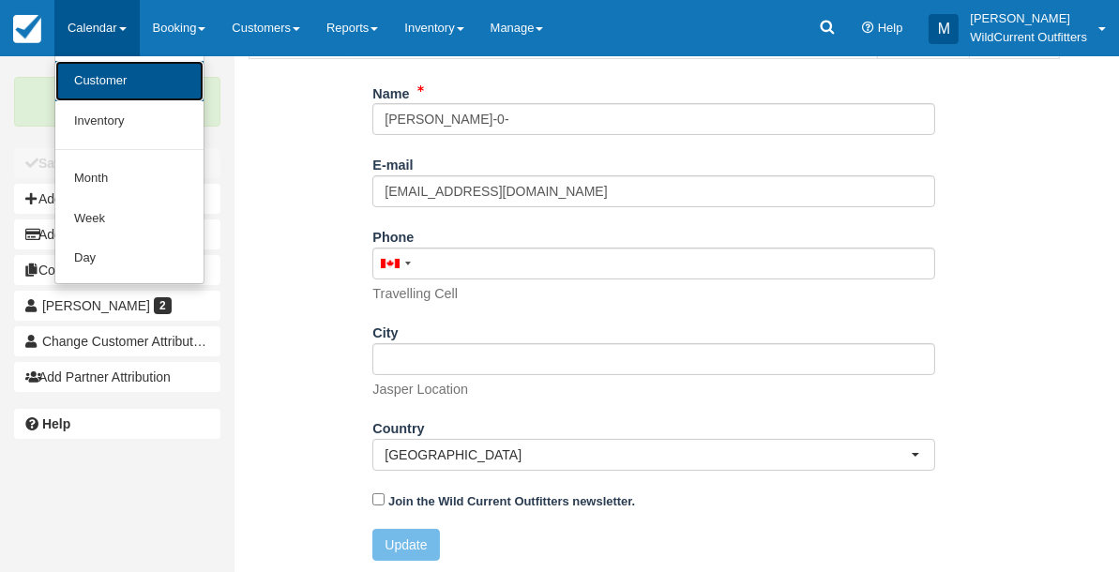
click at [86, 71] on link "Customer" at bounding box center [129, 81] width 148 height 40
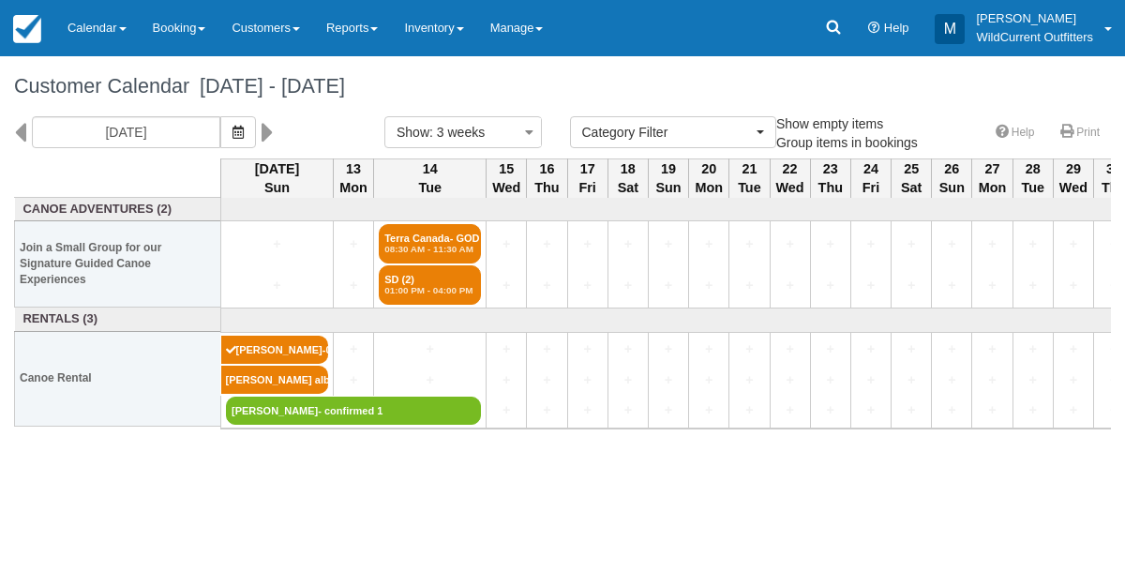
select select
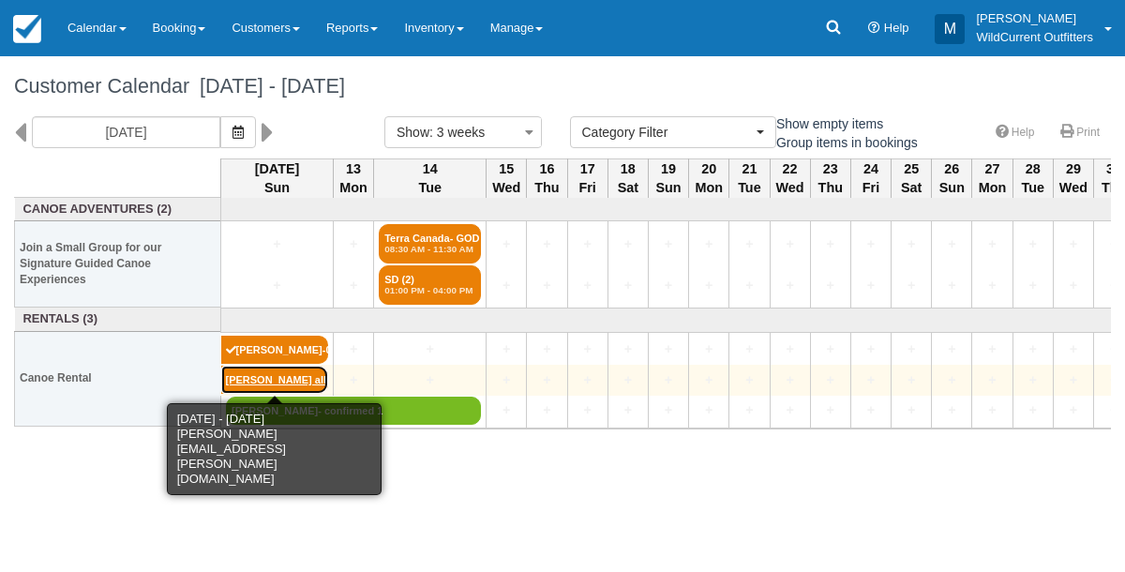
click at [292, 382] on link "[PERSON_NAME] alb" at bounding box center [275, 380] width 108 height 28
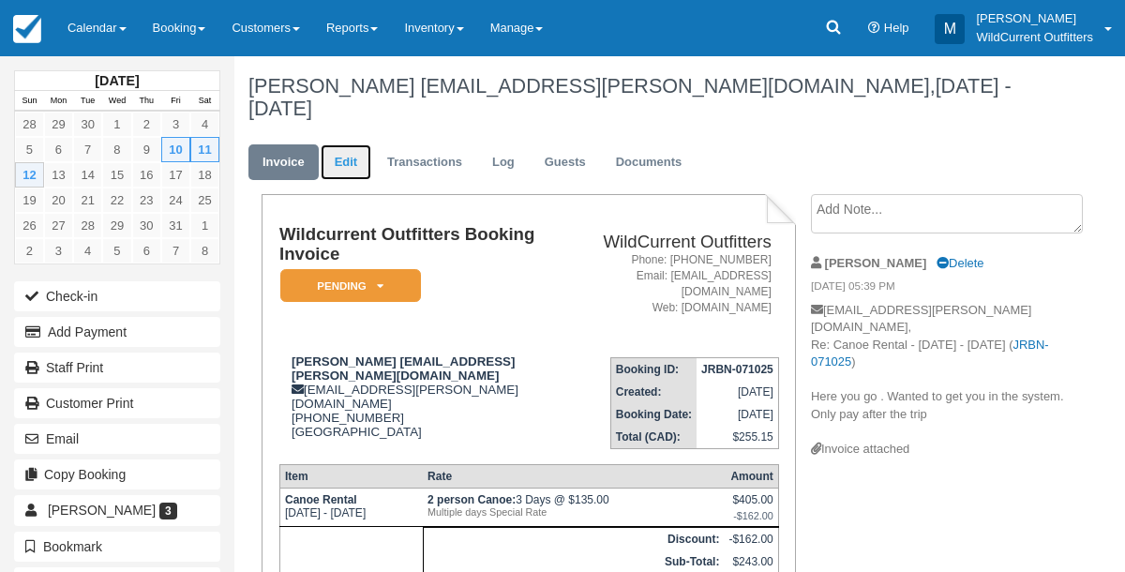
click at [347, 148] on link "Edit" at bounding box center [346, 162] width 51 height 37
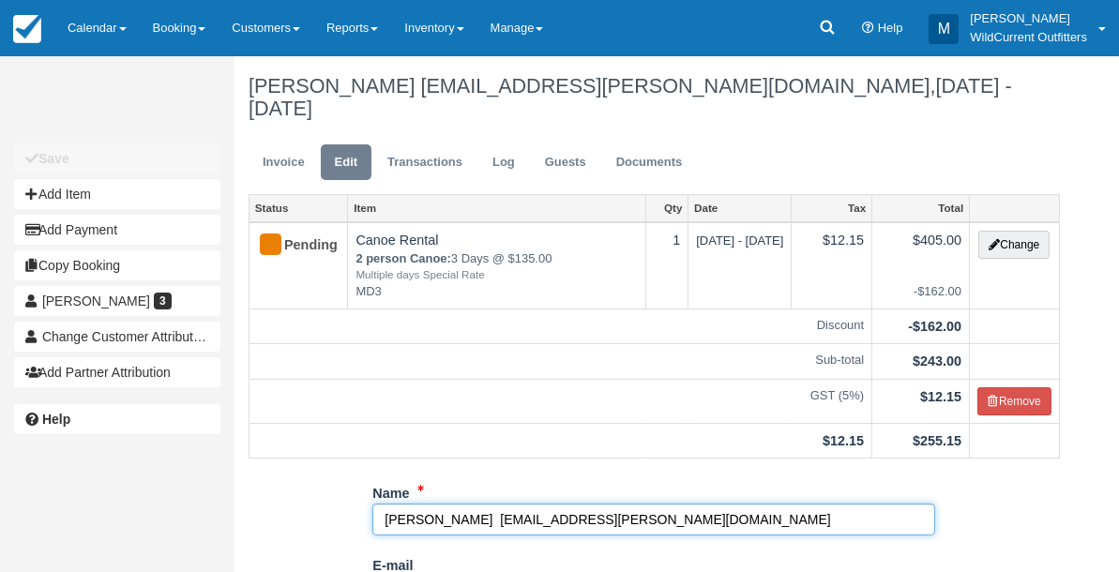
click at [610, 504] on input "[PERSON_NAME] [EMAIL_ADDRESS][PERSON_NAME][DOMAIN_NAME]" at bounding box center [653, 520] width 563 height 32
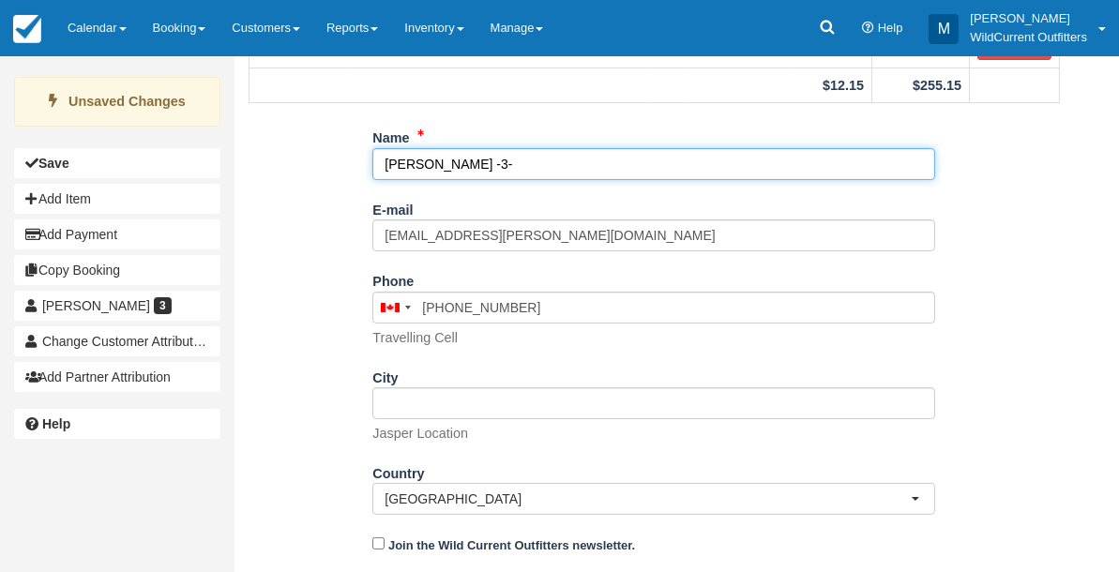
scroll to position [377, 0]
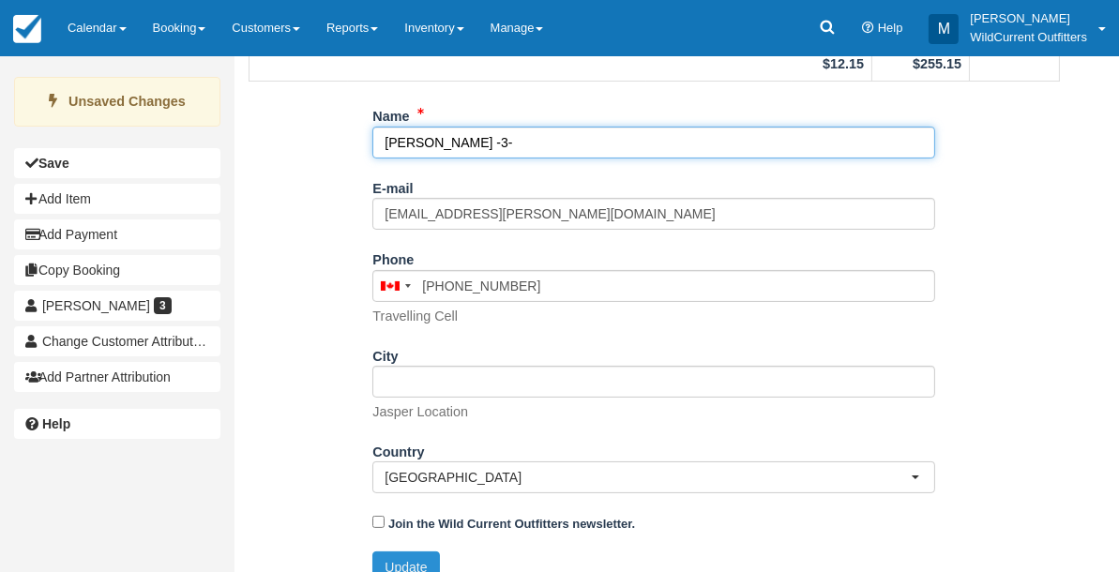
type input "Scott MacDonald -3-"
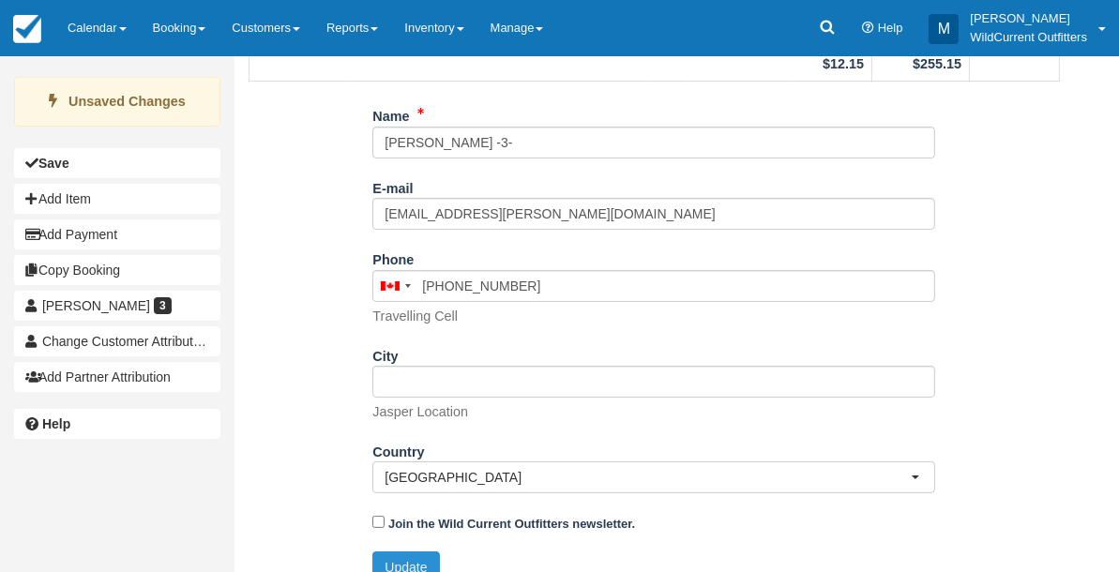
click at [394, 551] on button "Update" at bounding box center [405, 567] width 67 height 32
type input "+17802650387"
